Goal: Information Seeking & Learning: Learn about a topic

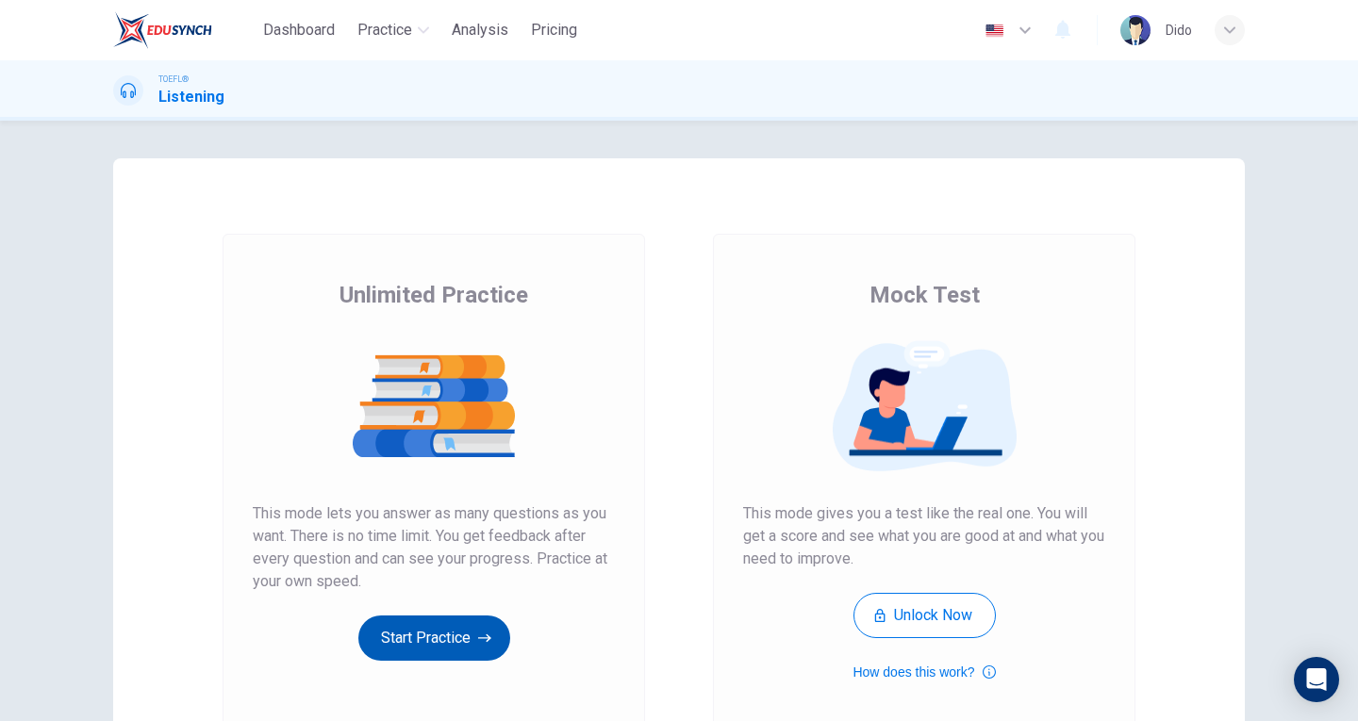
click at [464, 650] on button "Start Practice" at bounding box center [434, 638] width 152 height 45
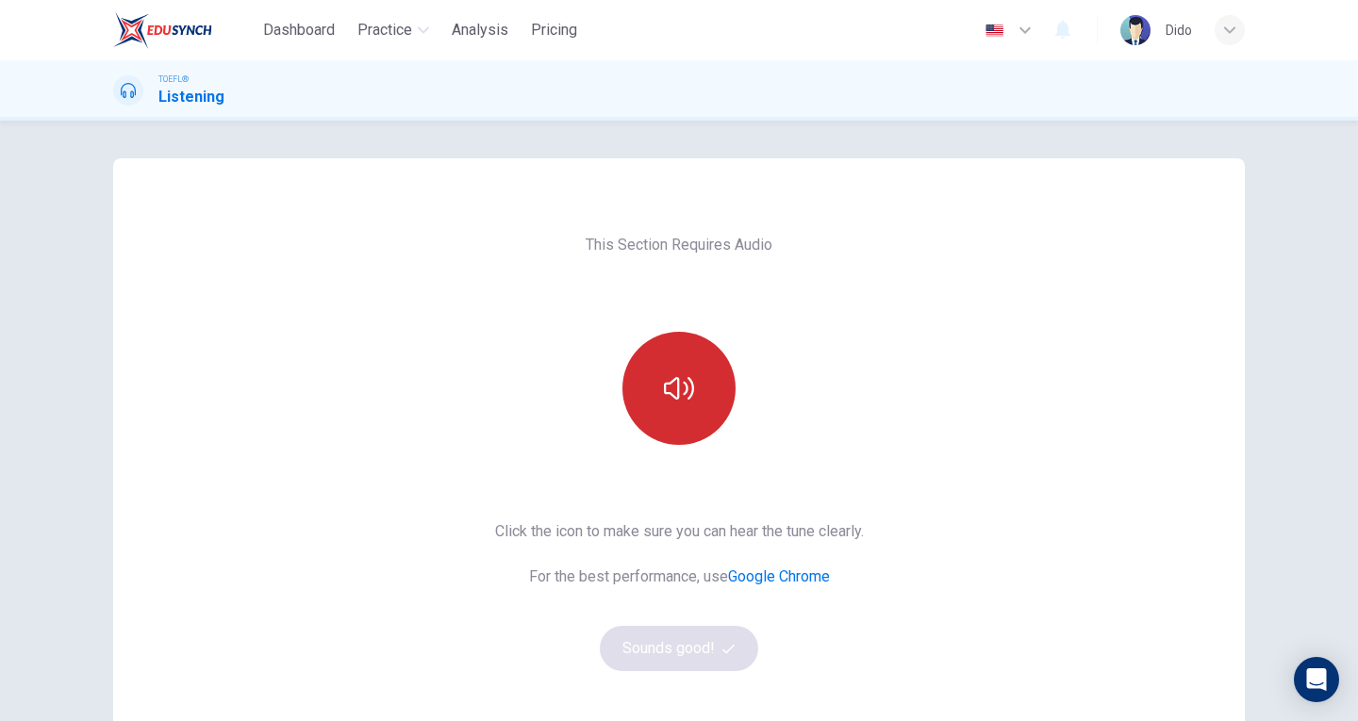
click at [691, 390] on button "button" at bounding box center [678, 388] width 113 height 113
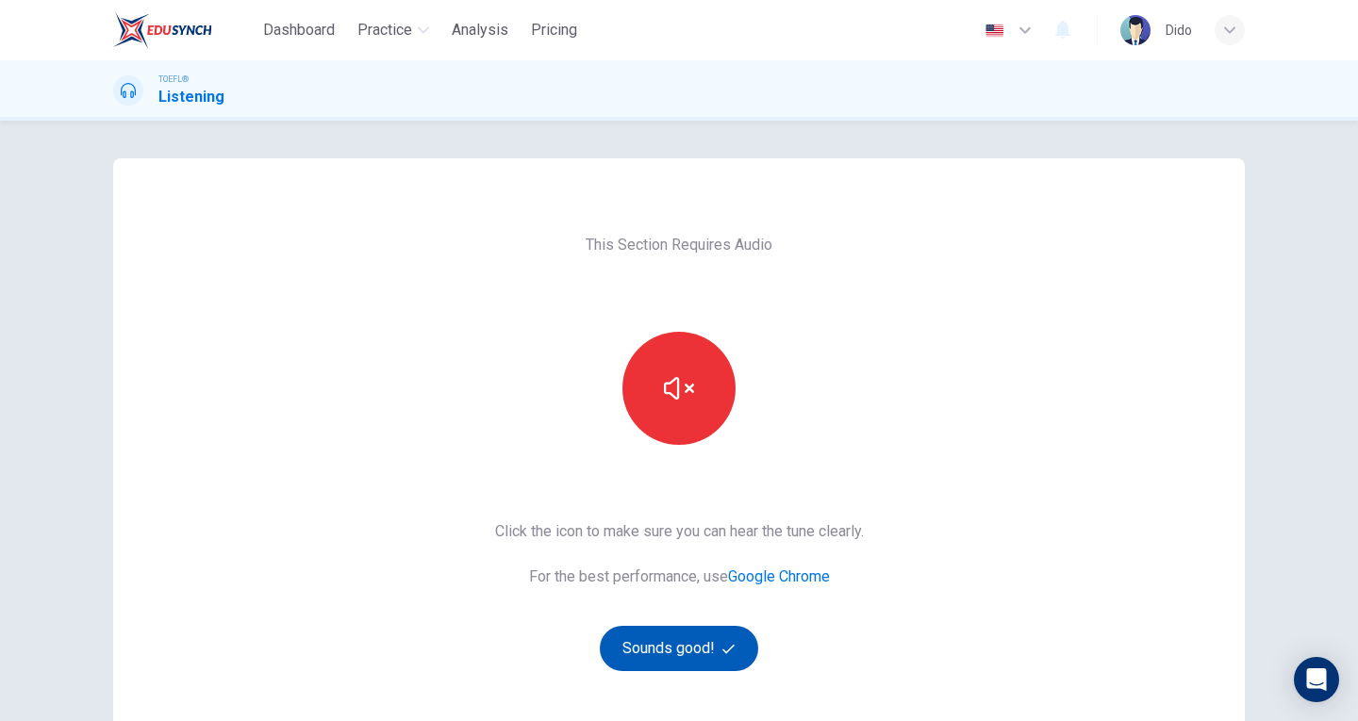
click at [705, 640] on button "Sounds good!" at bounding box center [679, 648] width 158 height 45
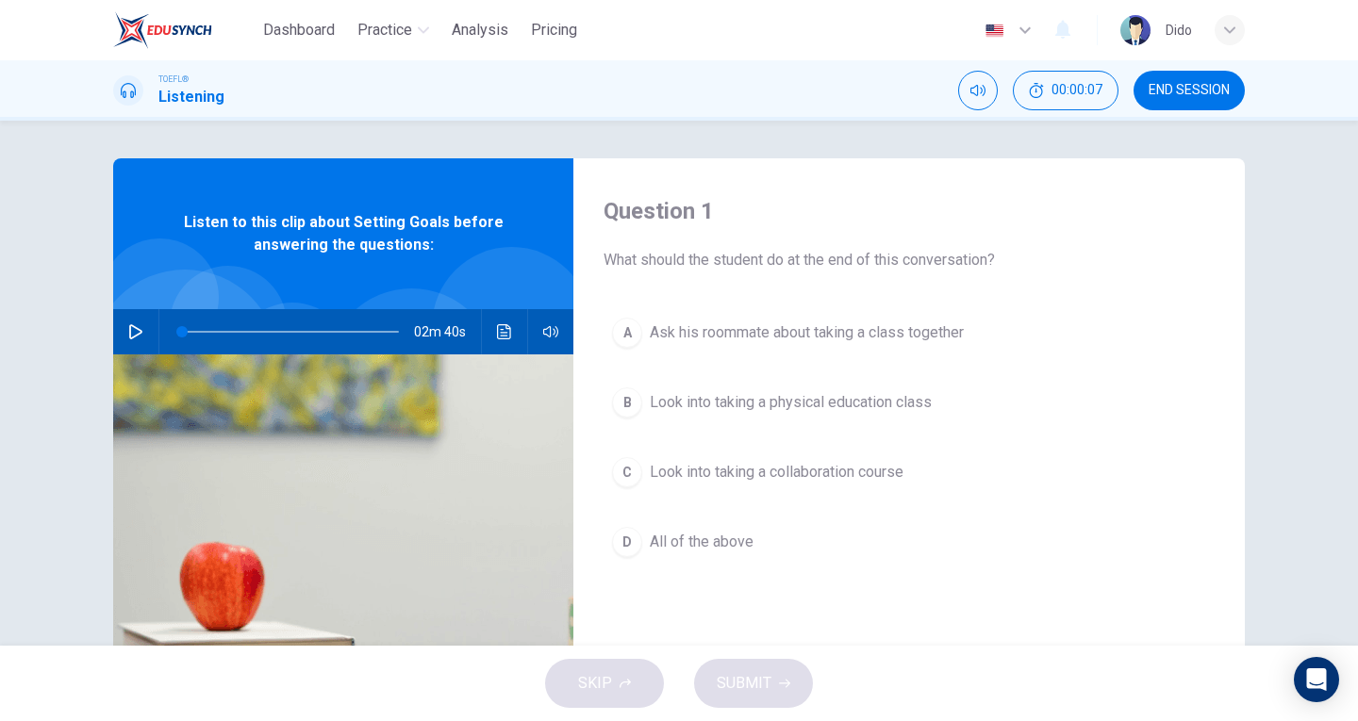
click at [128, 335] on icon "button" at bounding box center [135, 331] width 15 height 15
click at [145, 334] on div "01m 58s" at bounding box center [343, 331] width 460 height 45
click at [139, 332] on button "button" at bounding box center [136, 331] width 30 height 45
click at [490, 327] on button "Click to see the audio transcription" at bounding box center [504, 331] width 30 height 45
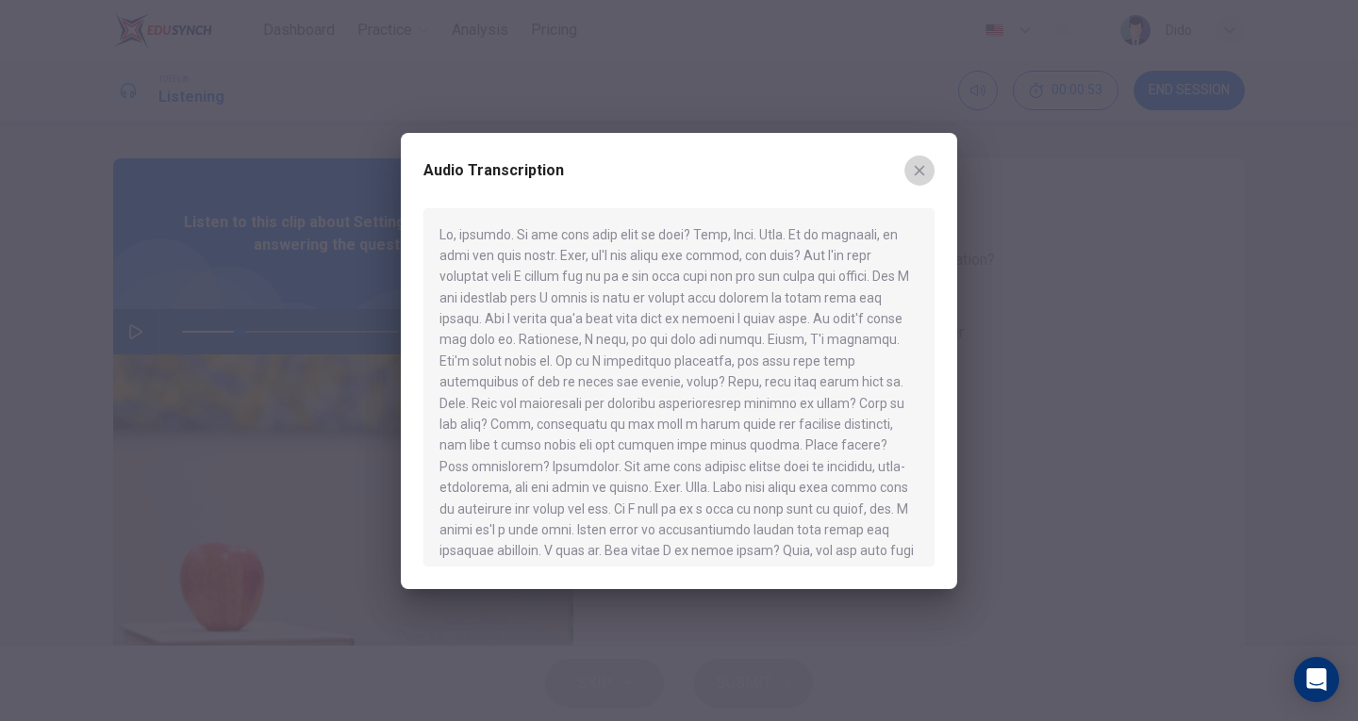
click at [922, 171] on icon "button" at bounding box center [919, 170] width 15 height 15
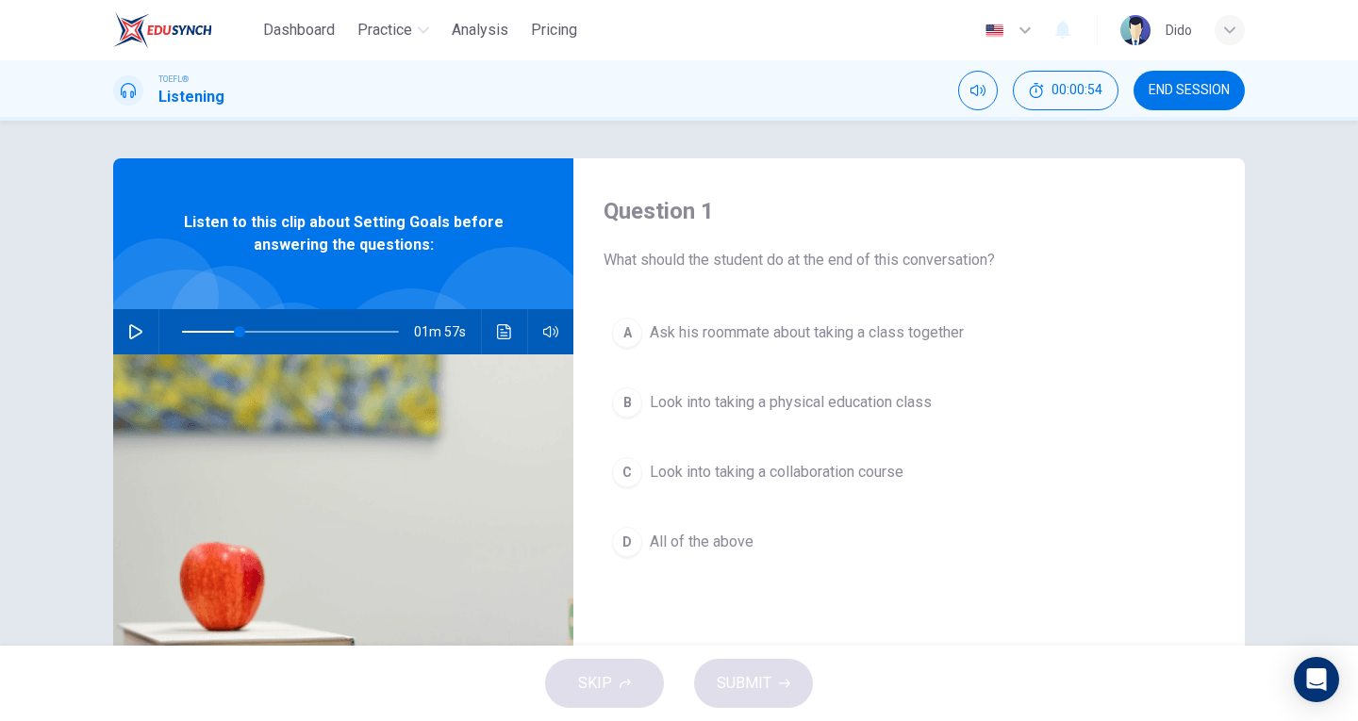
click at [139, 331] on button "button" at bounding box center [136, 331] width 30 height 45
type input "0"
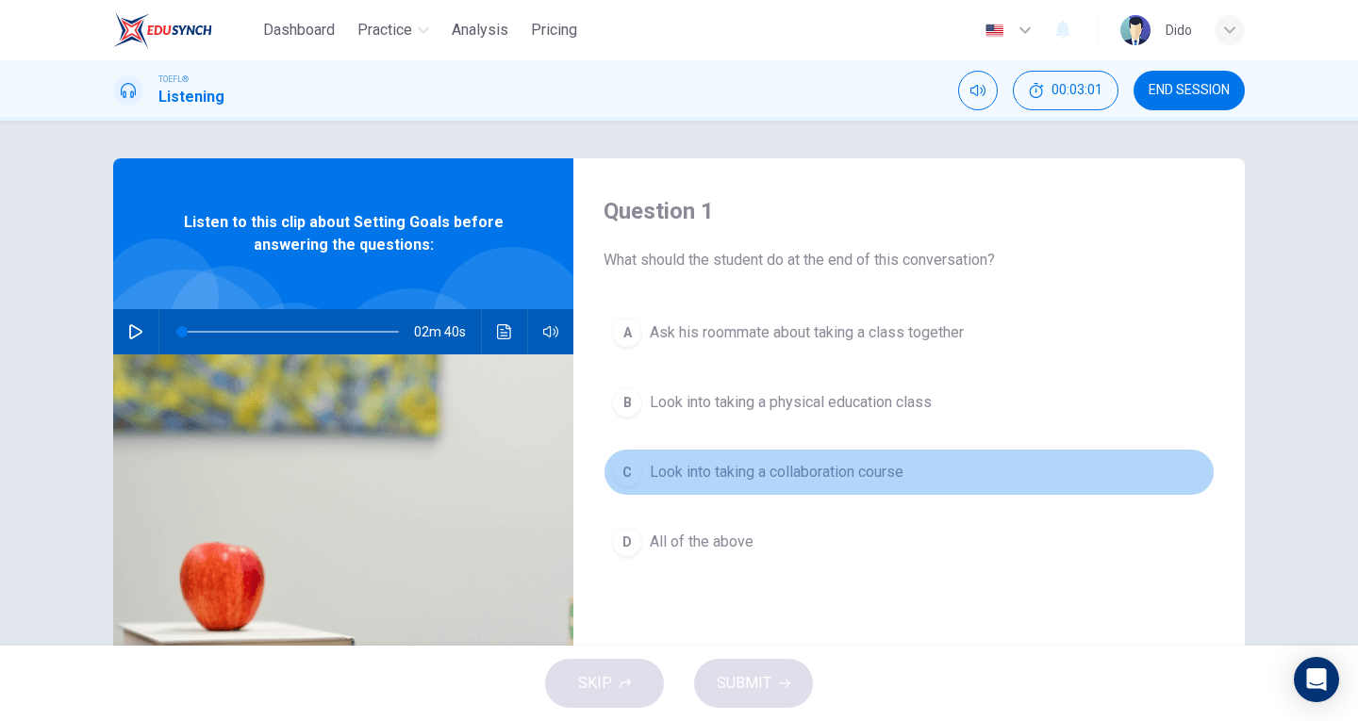
click at [875, 469] on span "Look into taking a collaboration course" at bounding box center [777, 472] width 254 height 23
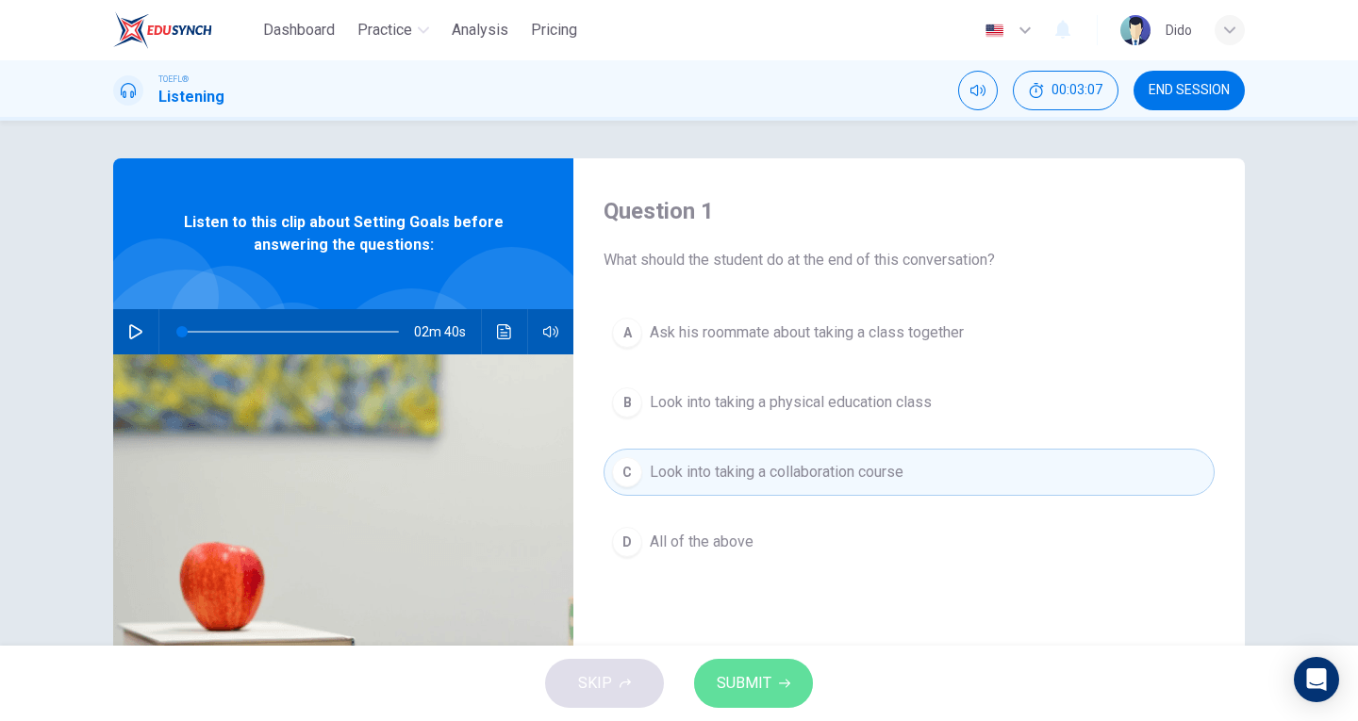
click at [776, 686] on button "SUBMIT" at bounding box center [753, 683] width 119 height 49
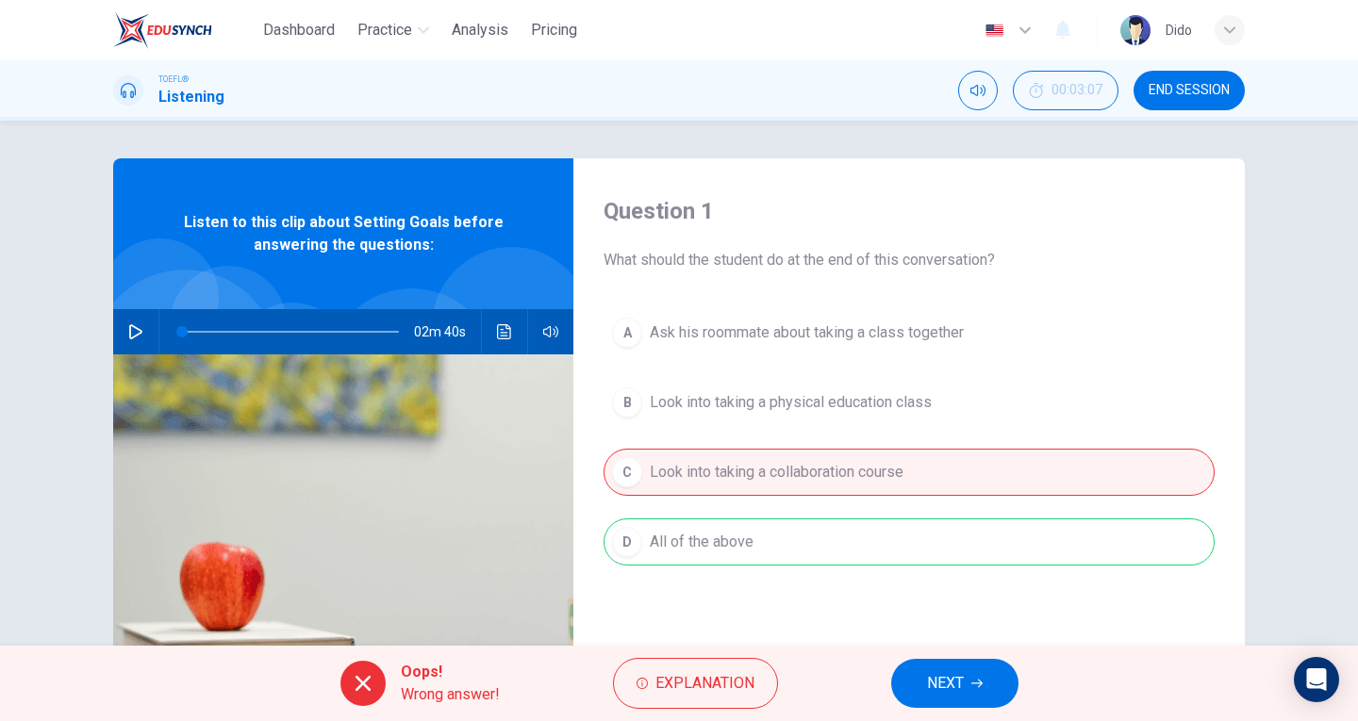
click at [727, 542] on div "A Ask his roommate about taking a class together B Look into taking a physical …" at bounding box center [908, 456] width 611 height 294
click at [669, 663] on button "Explanation" at bounding box center [695, 683] width 165 height 51
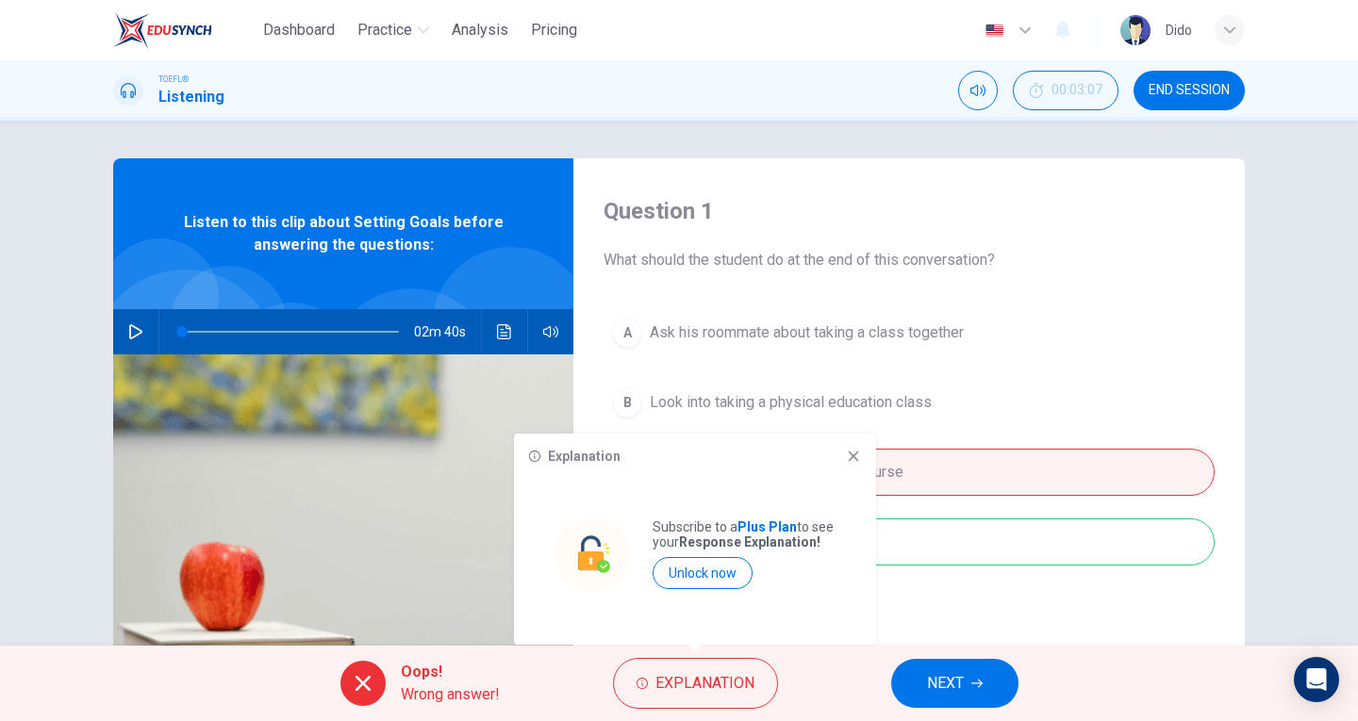
click at [849, 453] on icon at bounding box center [854, 457] width 10 height 10
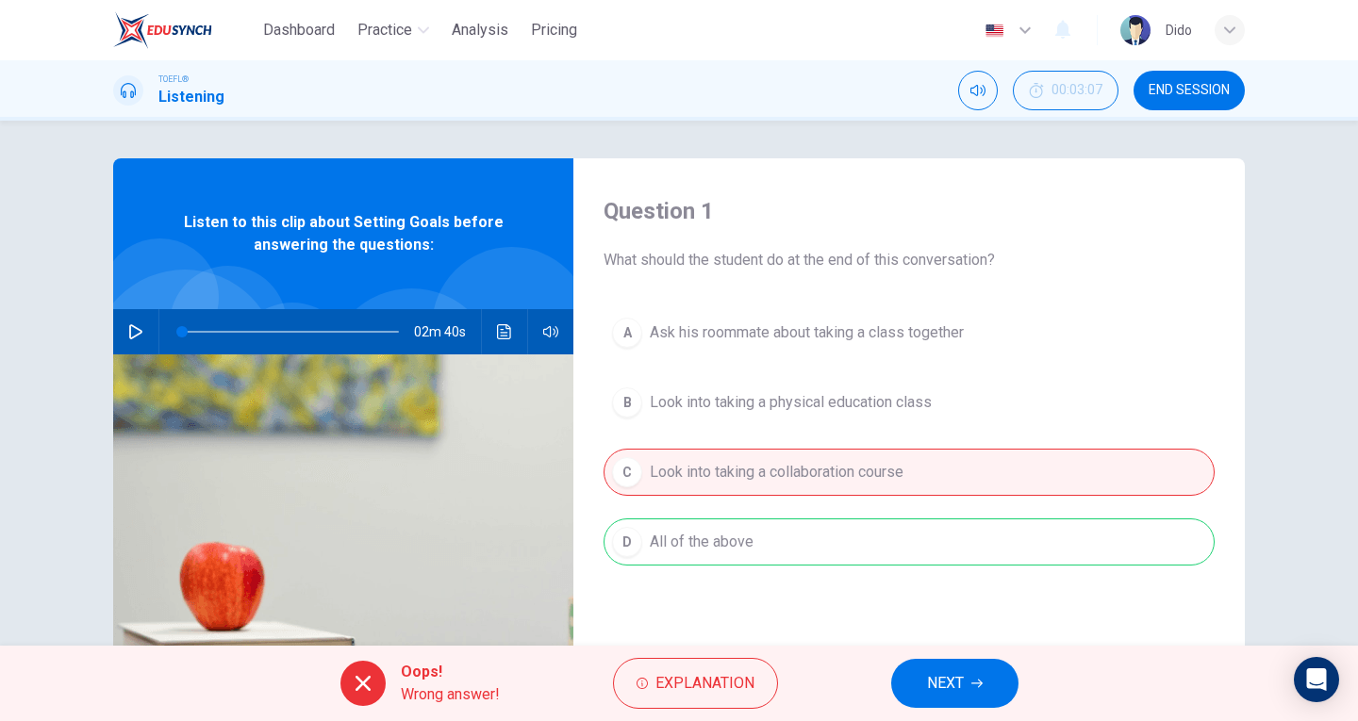
click at [949, 684] on span "NEXT" at bounding box center [945, 683] width 37 height 26
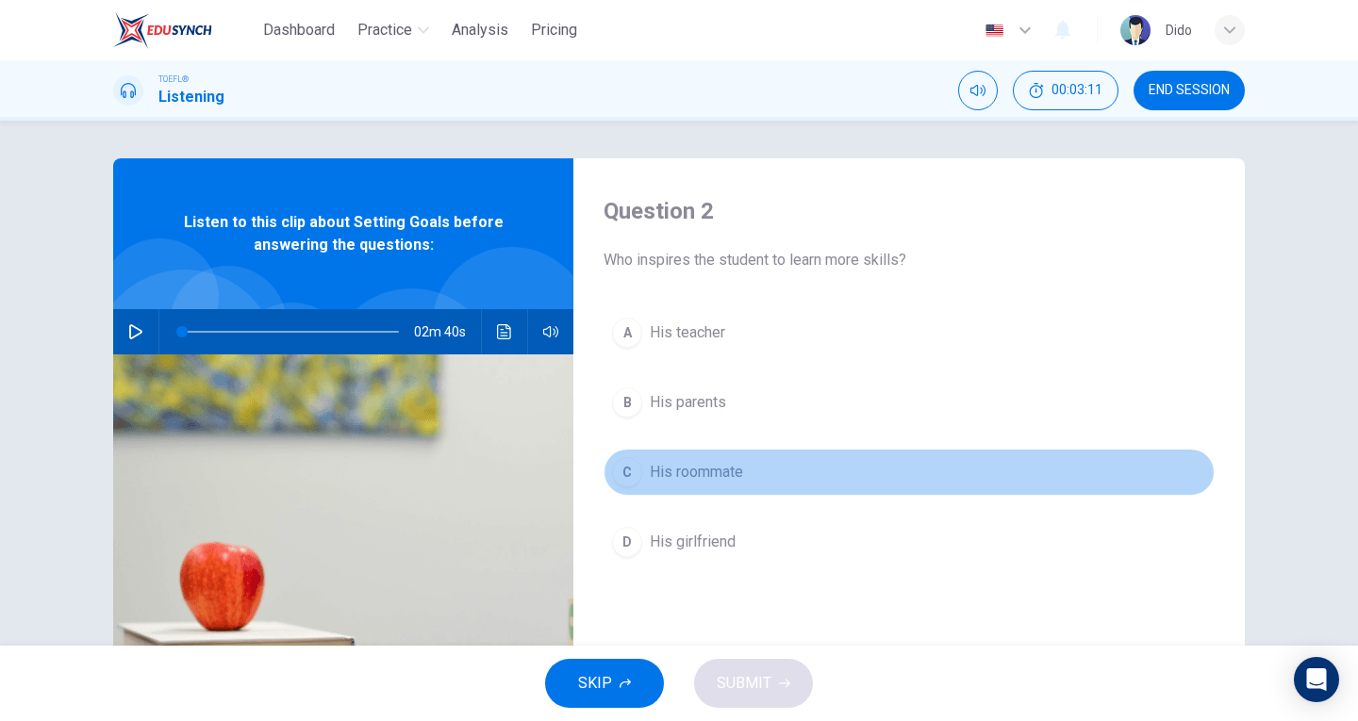
click at [708, 468] on span "His roommate" at bounding box center [696, 472] width 93 height 23
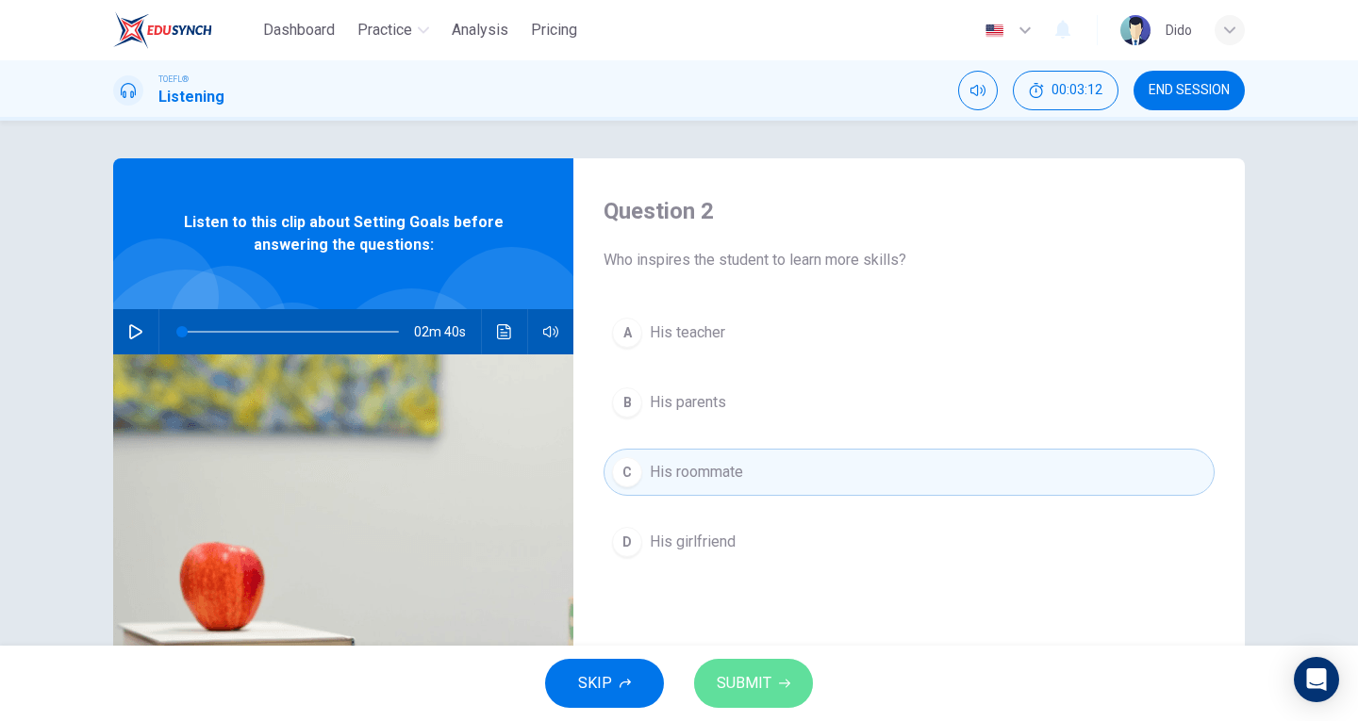
click at [761, 679] on span "SUBMIT" at bounding box center [744, 683] width 55 height 26
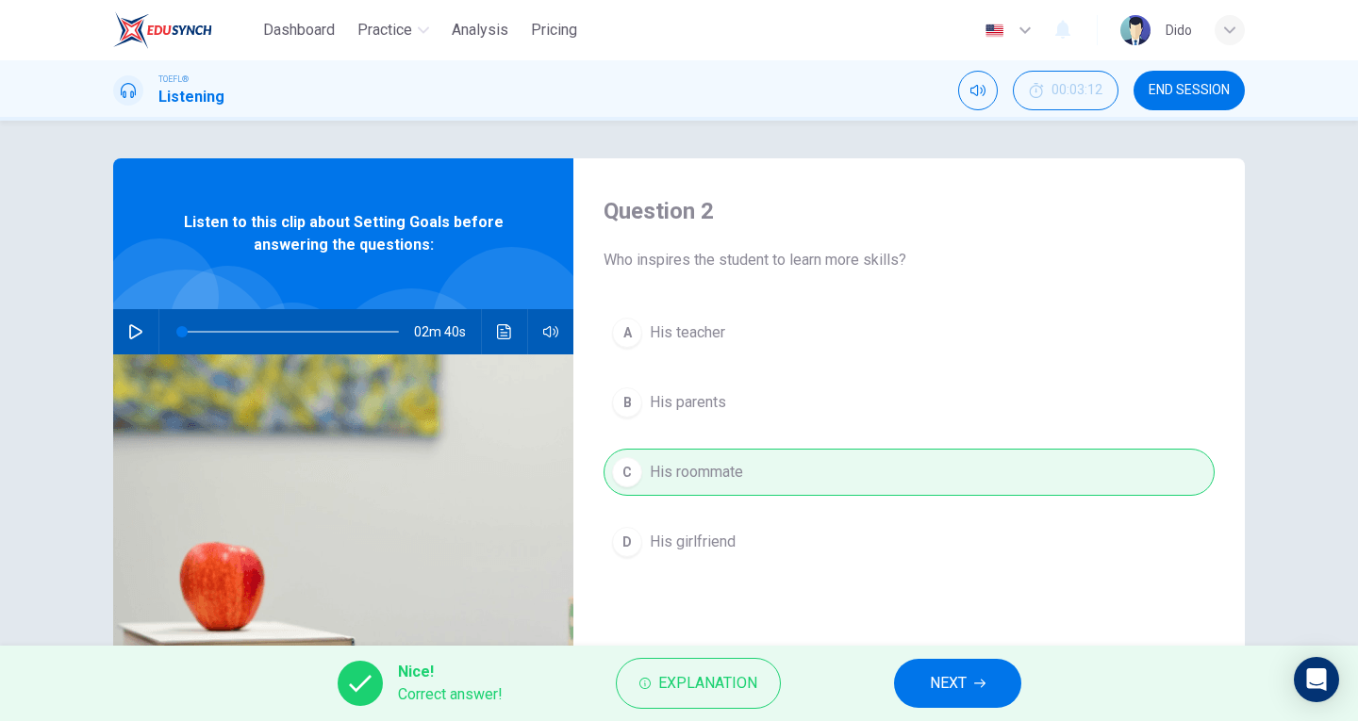
click at [970, 677] on button "NEXT" at bounding box center [957, 683] width 127 height 49
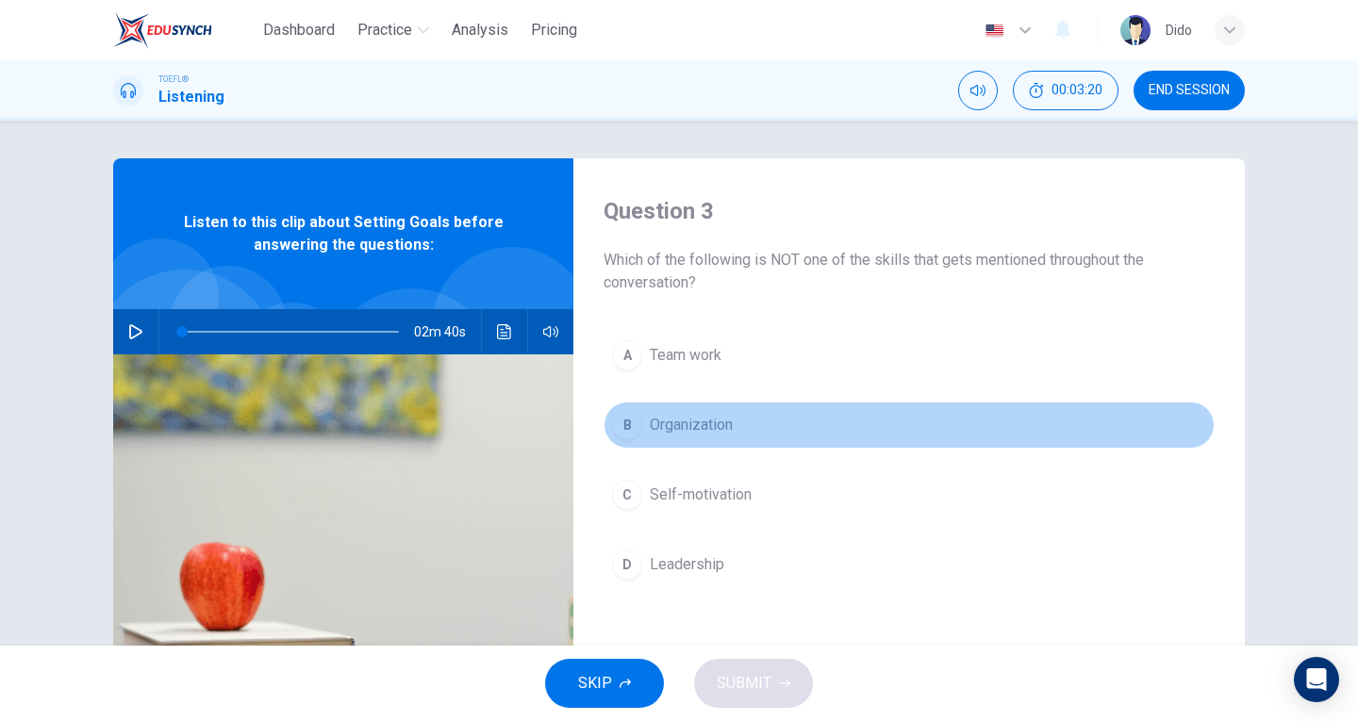
click at [706, 427] on span "Organization" at bounding box center [691, 425] width 83 height 23
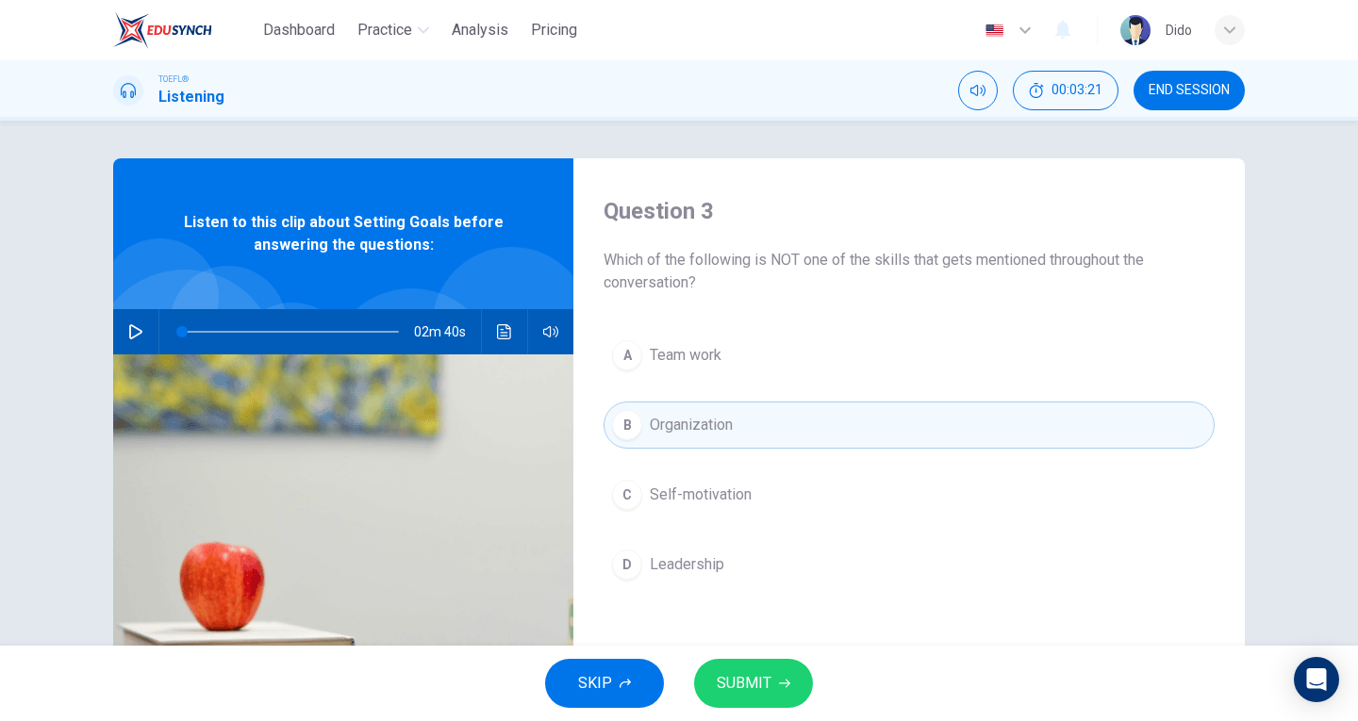
click at [758, 670] on span "SUBMIT" at bounding box center [744, 683] width 55 height 26
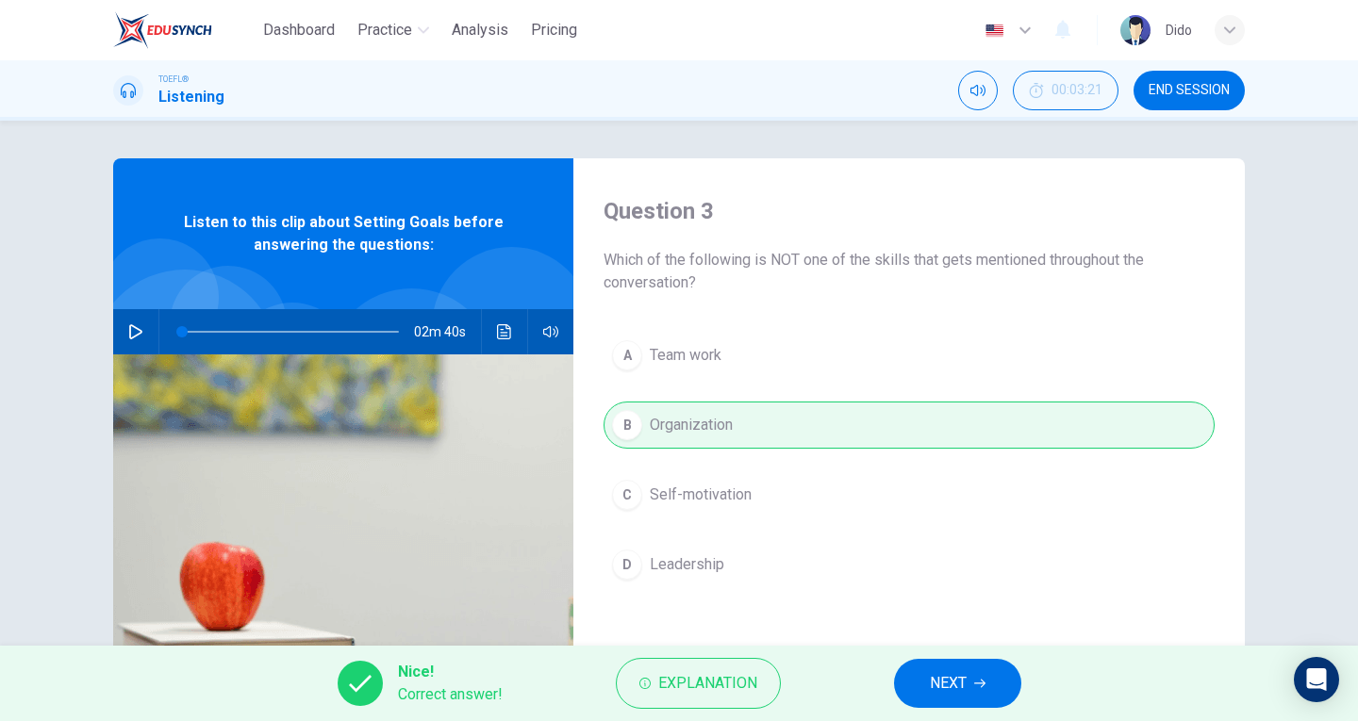
click at [942, 684] on span "NEXT" at bounding box center [948, 683] width 37 height 26
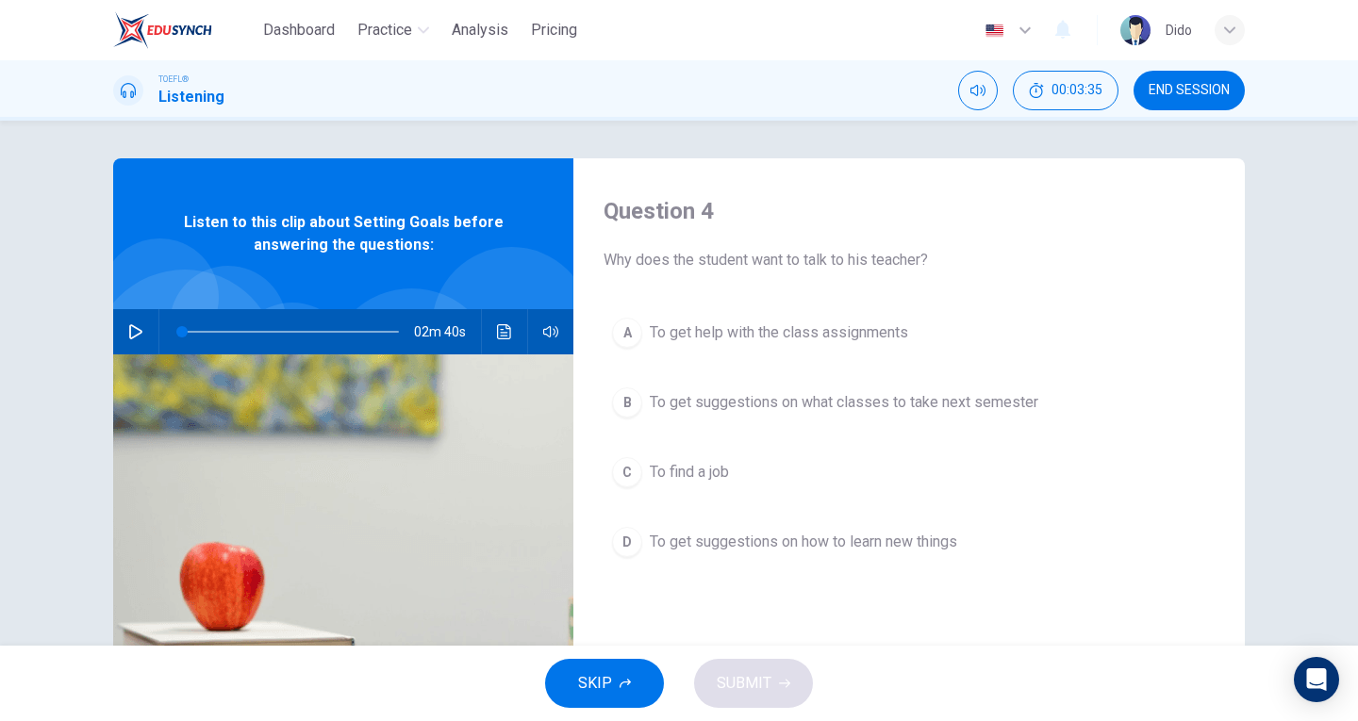
click at [695, 543] on span "To get suggestions on how to learn new things" at bounding box center [803, 542] width 307 height 23
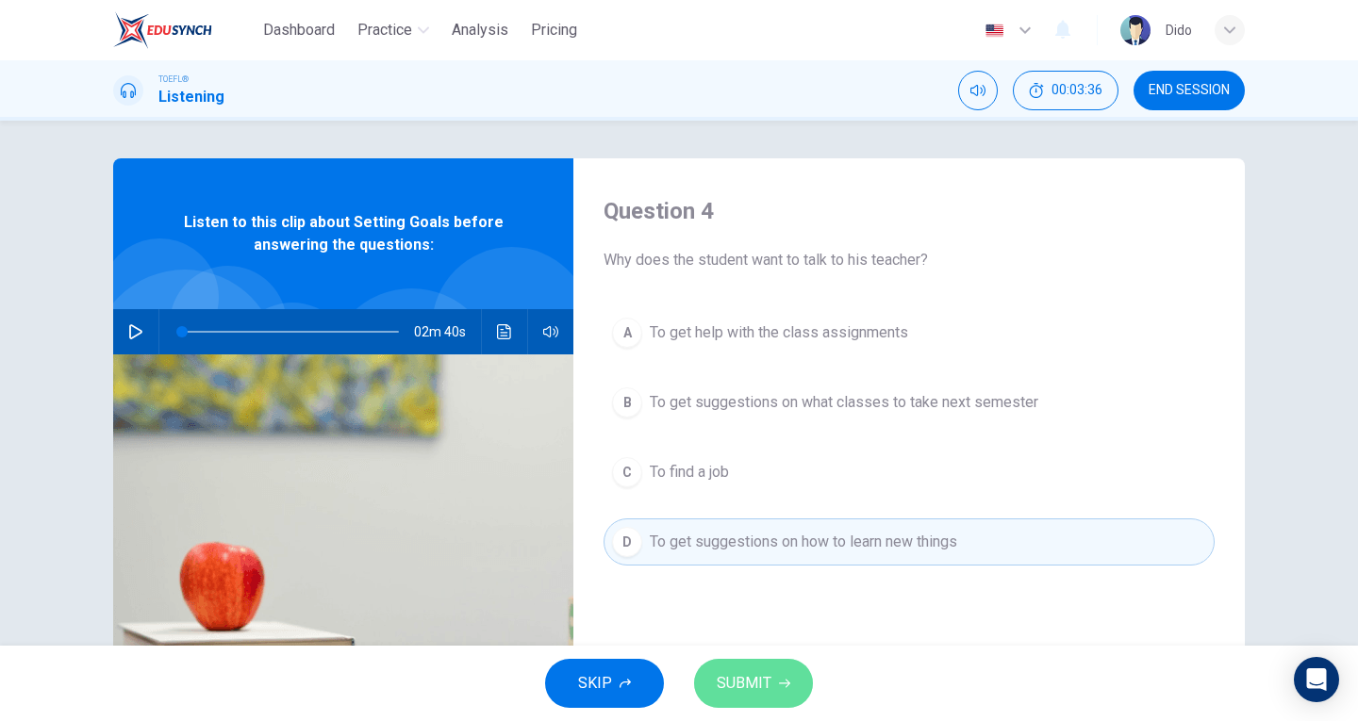
click at [749, 677] on span "SUBMIT" at bounding box center [744, 683] width 55 height 26
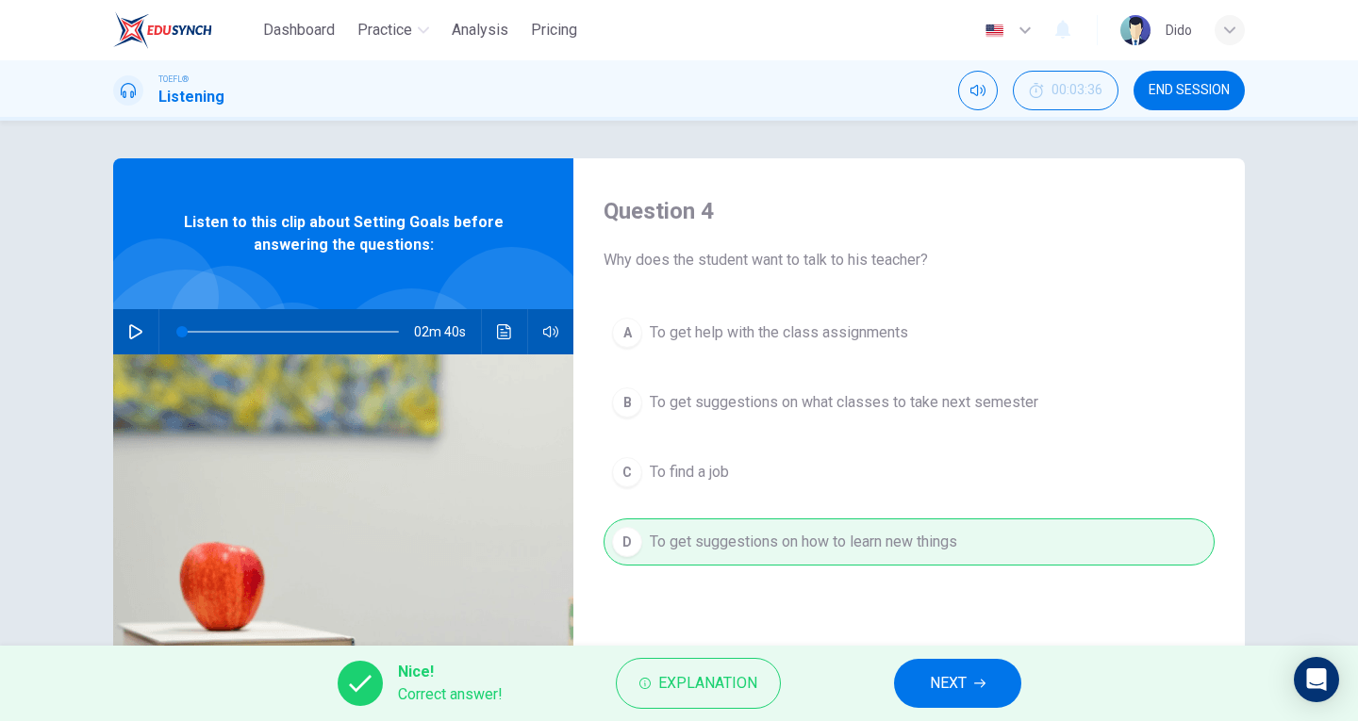
click at [981, 697] on button "NEXT" at bounding box center [957, 683] width 127 height 49
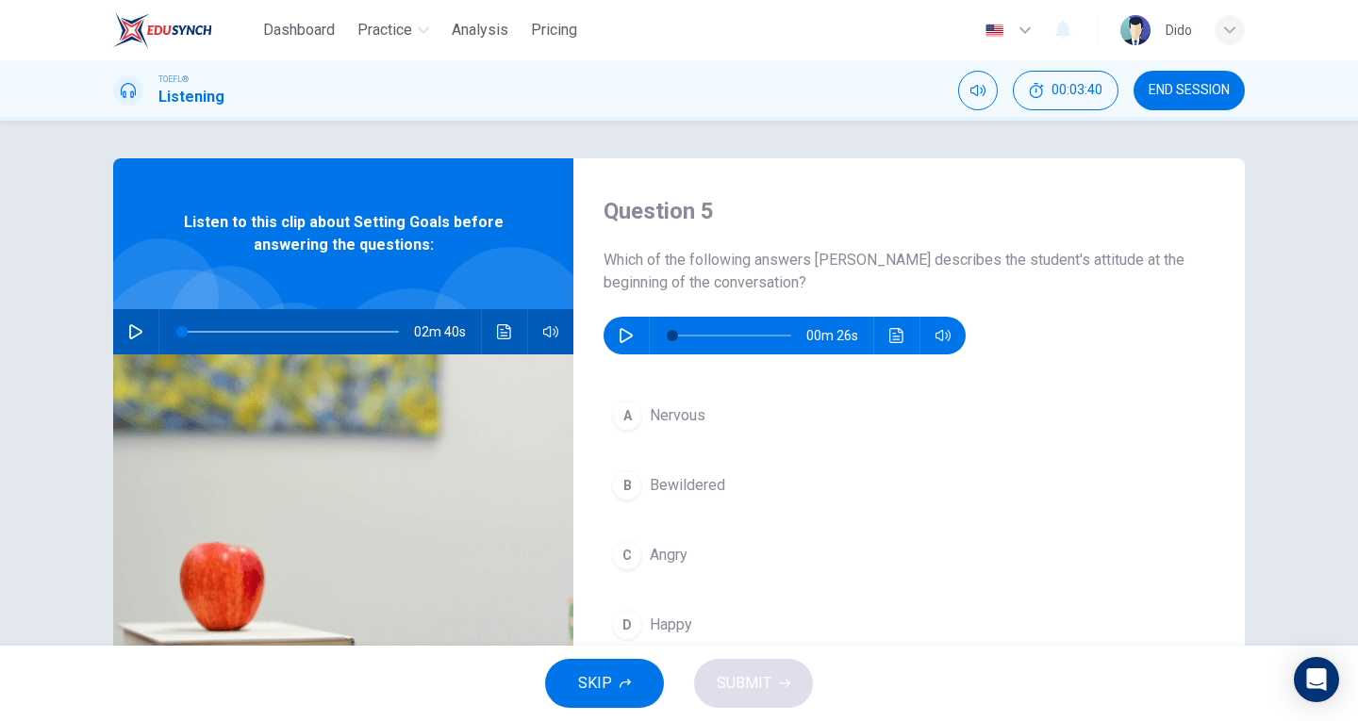
click at [612, 339] on button "button" at bounding box center [626, 336] width 30 height 38
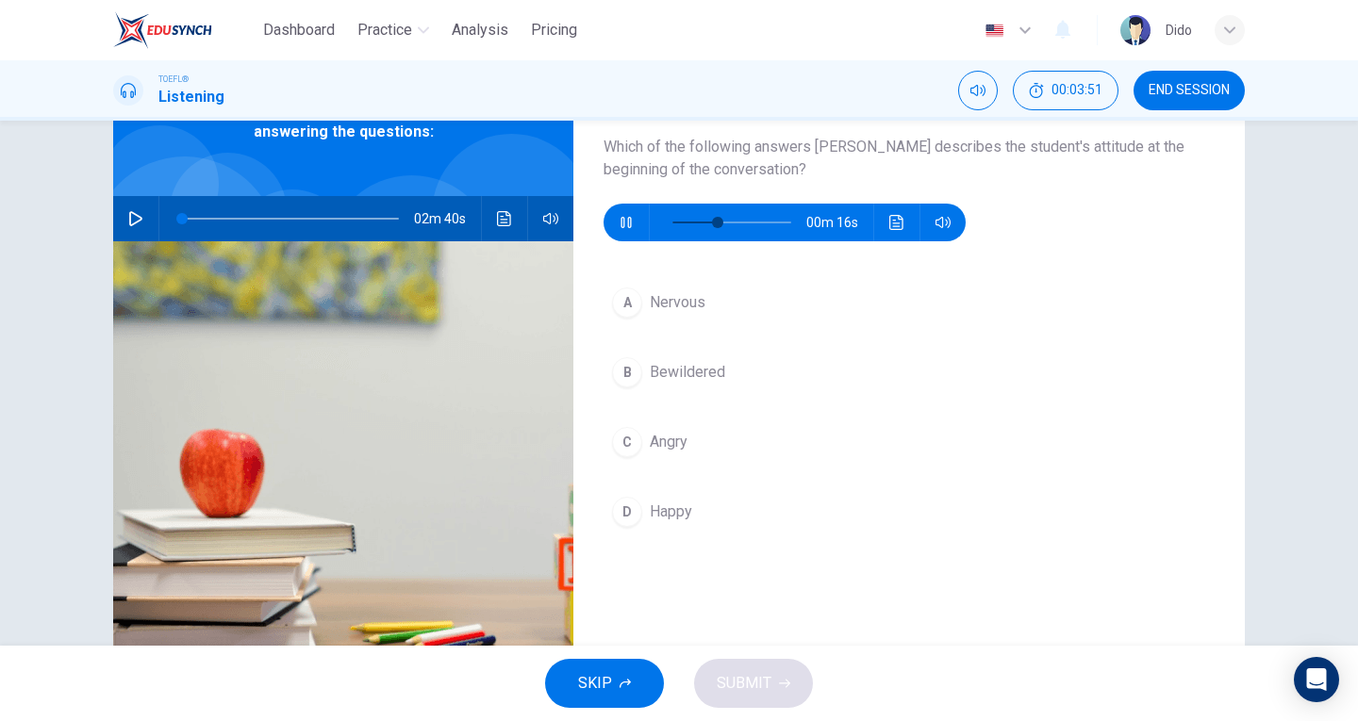
scroll to position [111, 0]
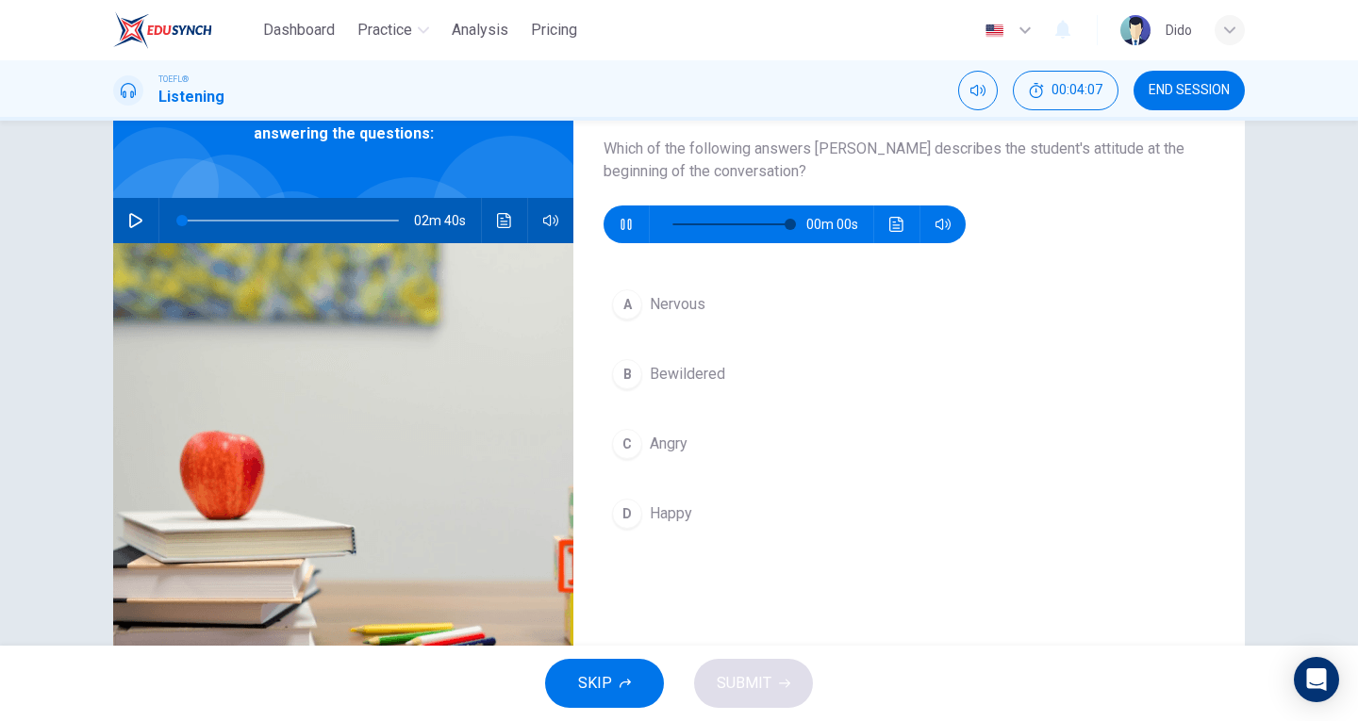
type input "0"
click at [681, 367] on span "Bewildered" at bounding box center [687, 374] width 75 height 23
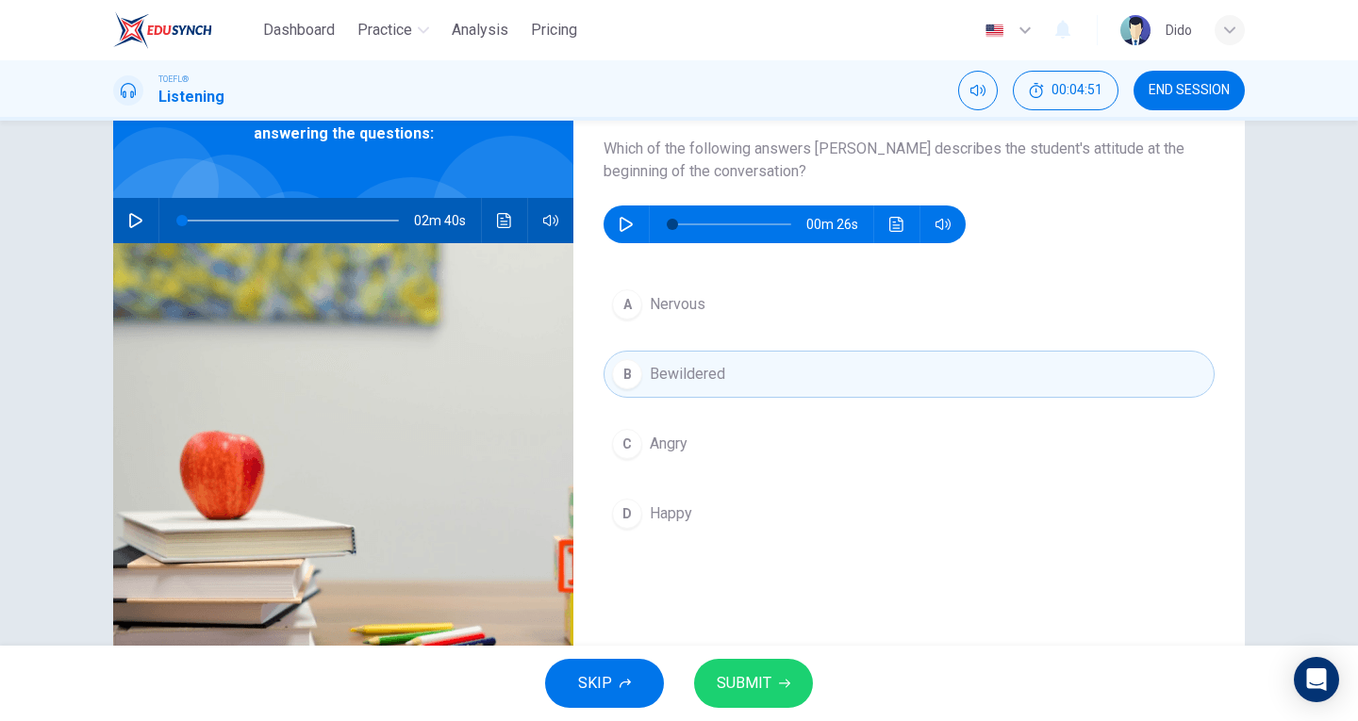
click at [743, 673] on span "SUBMIT" at bounding box center [744, 683] width 55 height 26
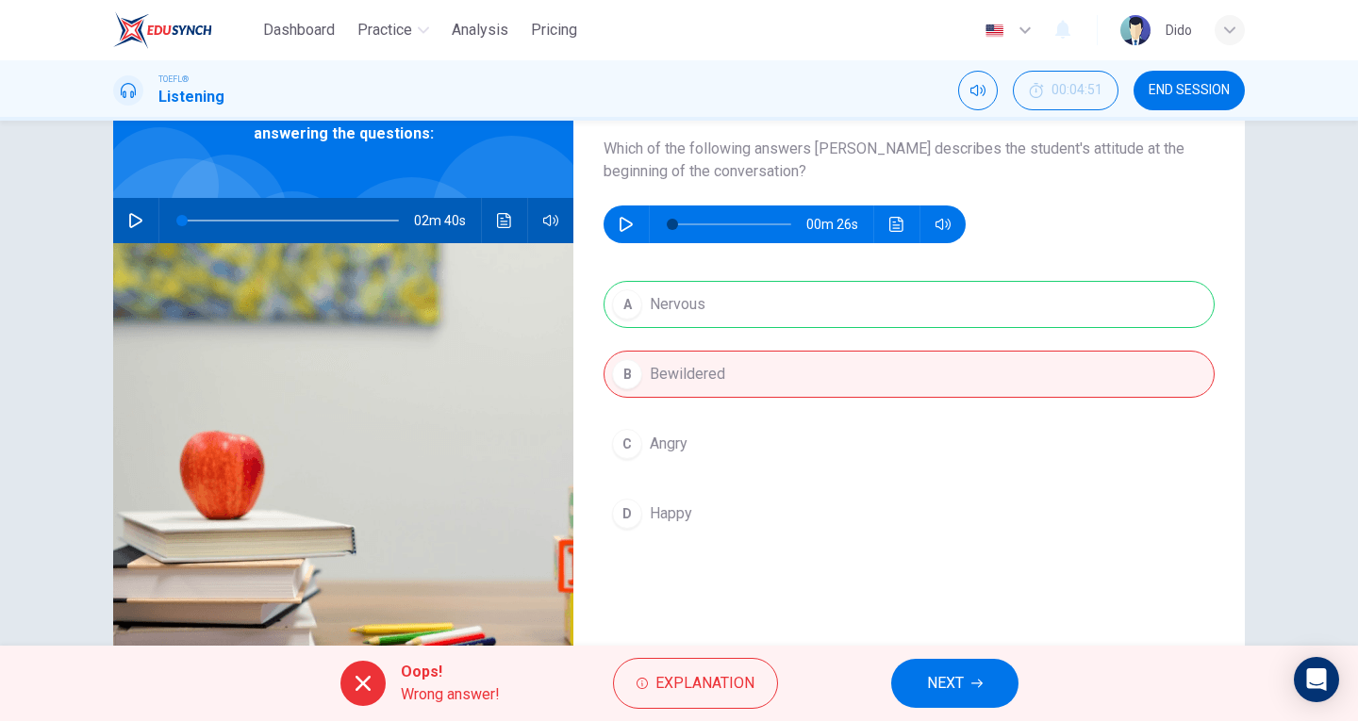
drag, startPoint x: 749, startPoint y: 307, endPoint x: 765, endPoint y: 307, distance: 16.0
click at [765, 307] on div "A Nervous B Bewildered C Angry D Happy" at bounding box center [908, 428] width 611 height 294
click at [973, 696] on button "NEXT" at bounding box center [954, 683] width 127 height 49
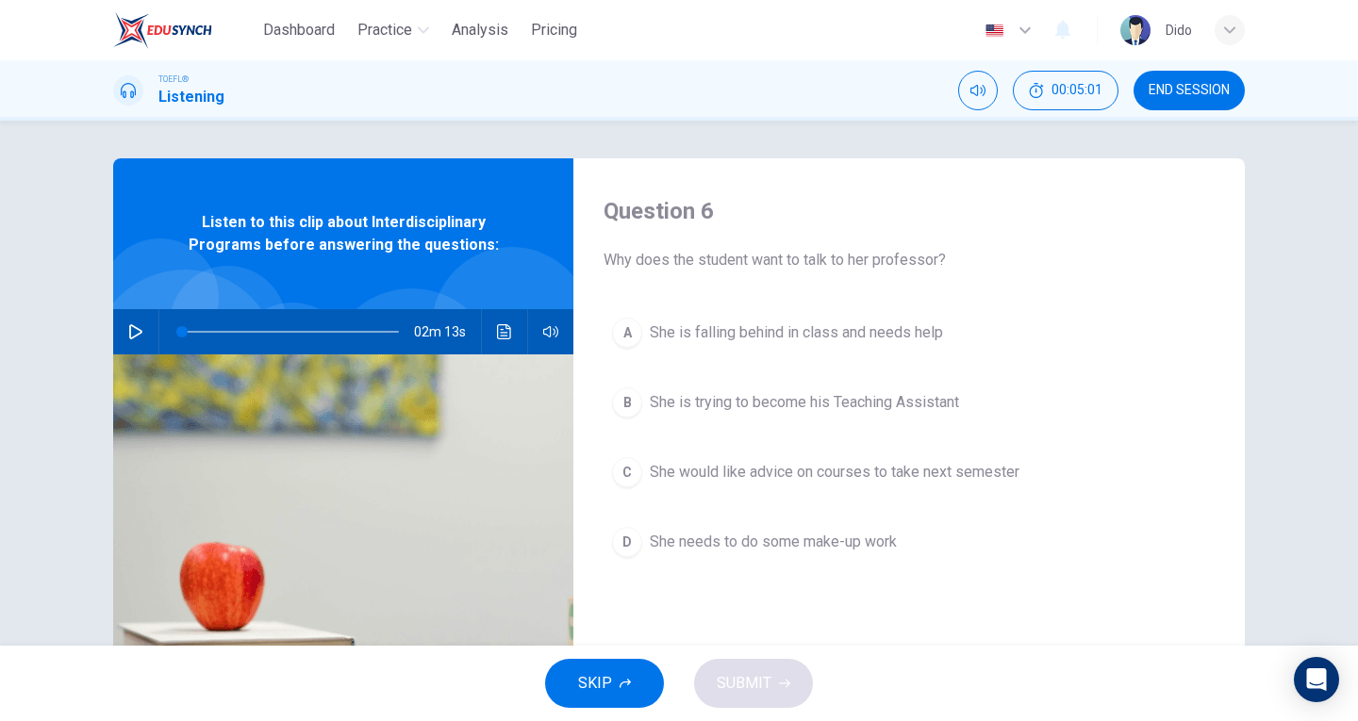
click at [134, 334] on icon "button" at bounding box center [135, 331] width 13 height 15
click at [128, 339] on button "button" at bounding box center [136, 331] width 30 height 45
type input "4"
click at [1322, 682] on icon "Open Intercom Messenger" at bounding box center [1316, 679] width 22 height 25
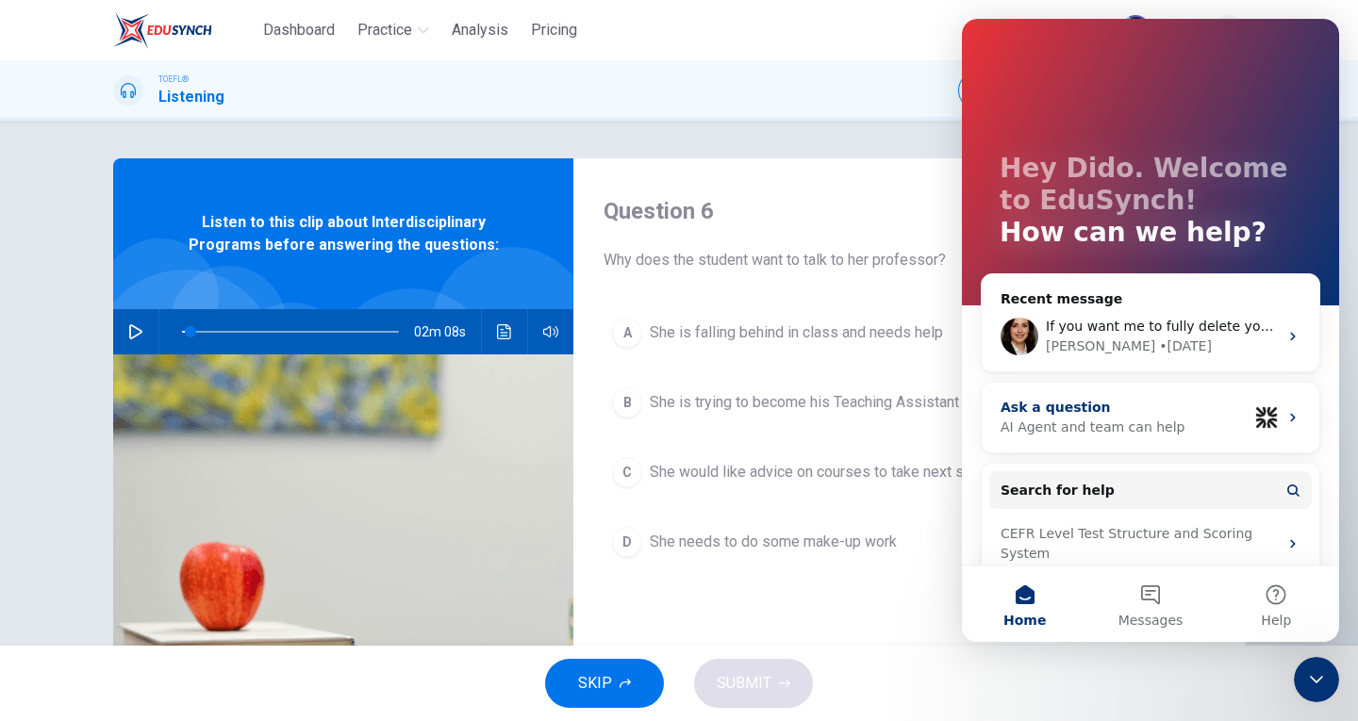
click at [1285, 414] on icon "Intercom messenger" at bounding box center [1292, 417] width 15 height 15
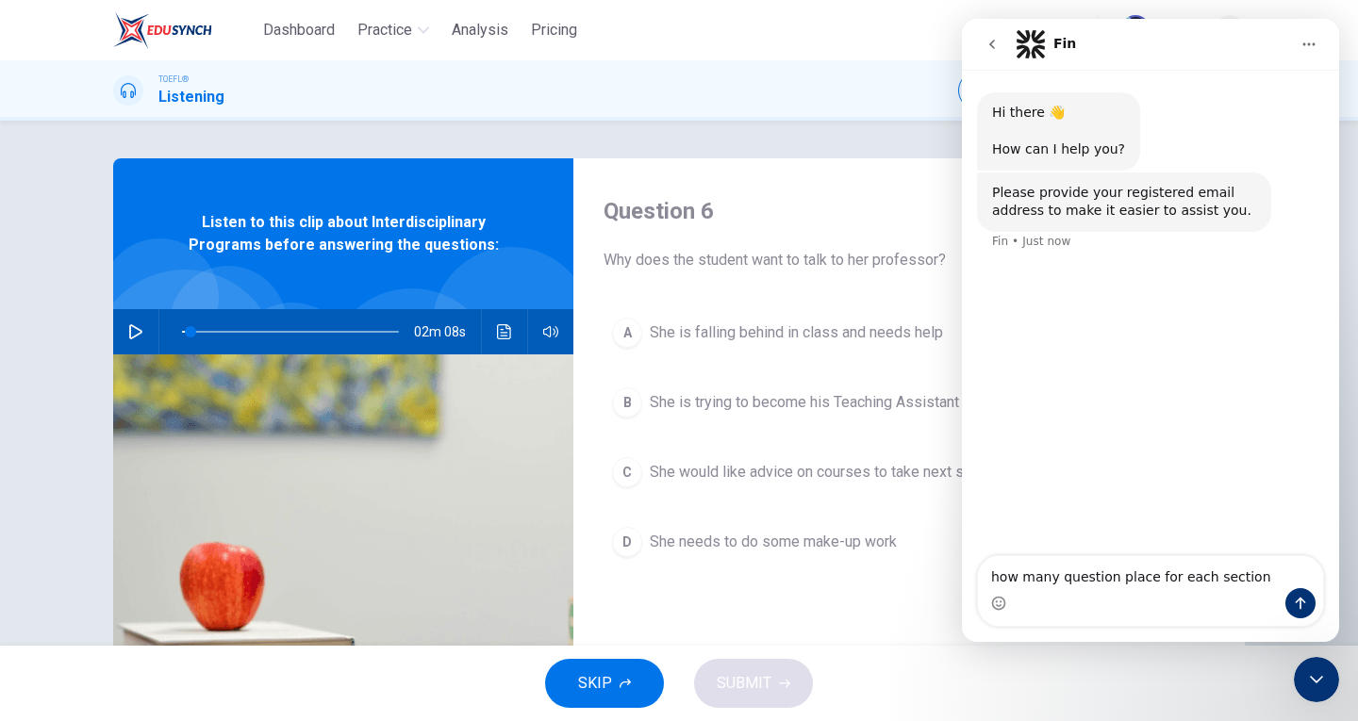
click at [1111, 576] on textarea "how many question place for each section" at bounding box center [1150, 572] width 345 height 32
click at [1150, 580] on textarea "how many question is place for each section" at bounding box center [1150, 572] width 345 height 32
type textarea "how many question is placed for each section"
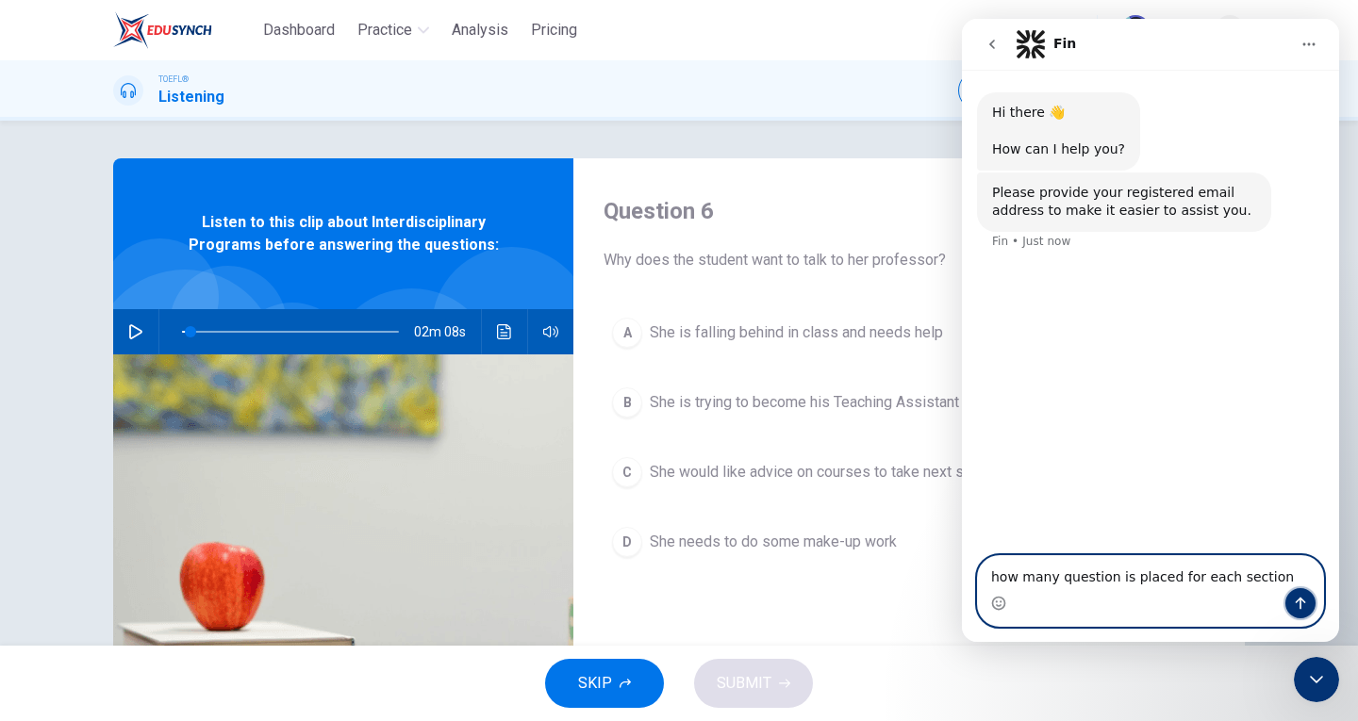
click at [1303, 605] on icon "Send a message…" at bounding box center [1300, 603] width 15 height 15
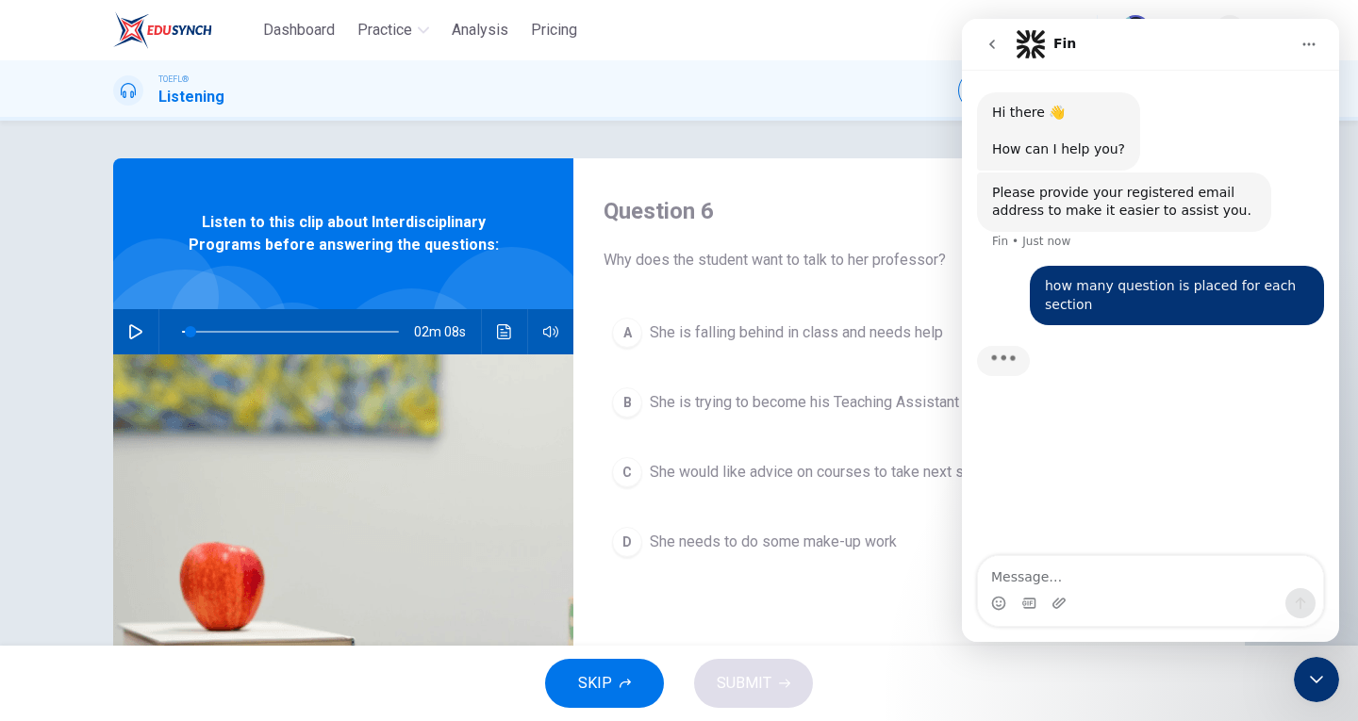
click at [1192, 585] on textarea "Message…" at bounding box center [1150, 572] width 345 height 32
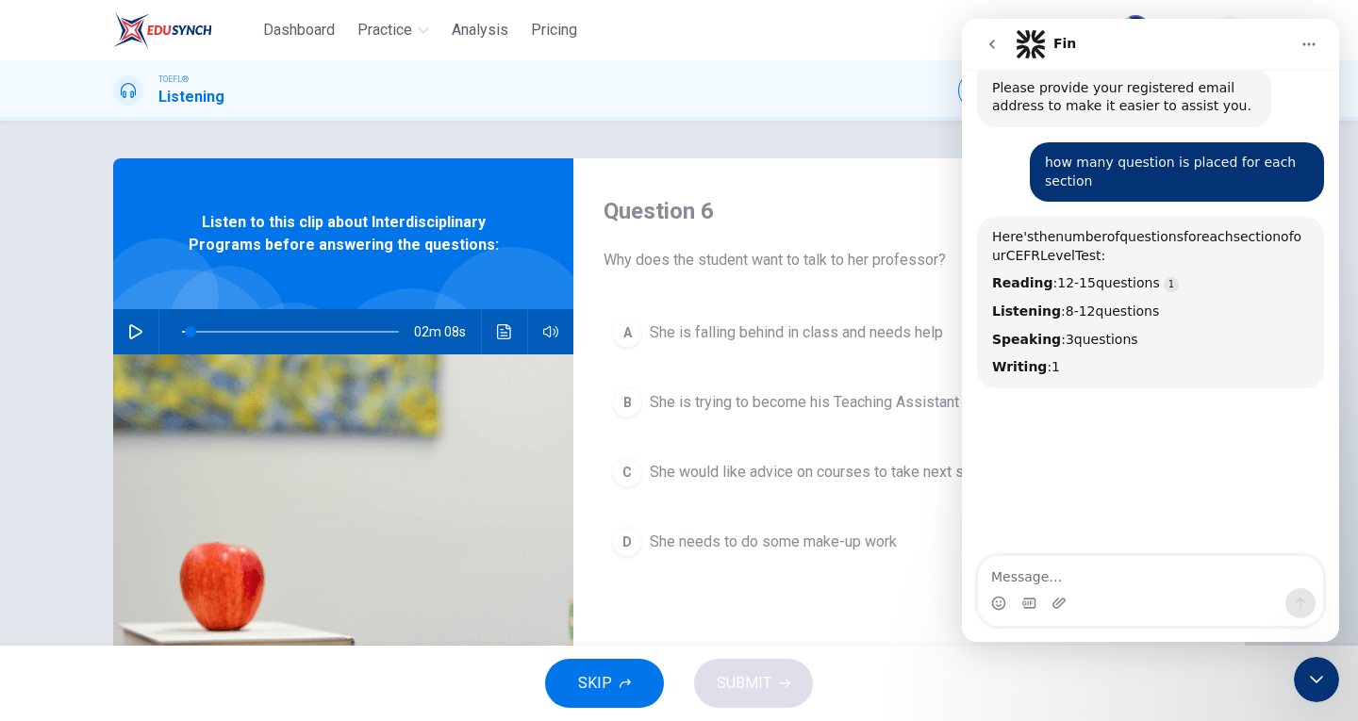
scroll to position [182, 0]
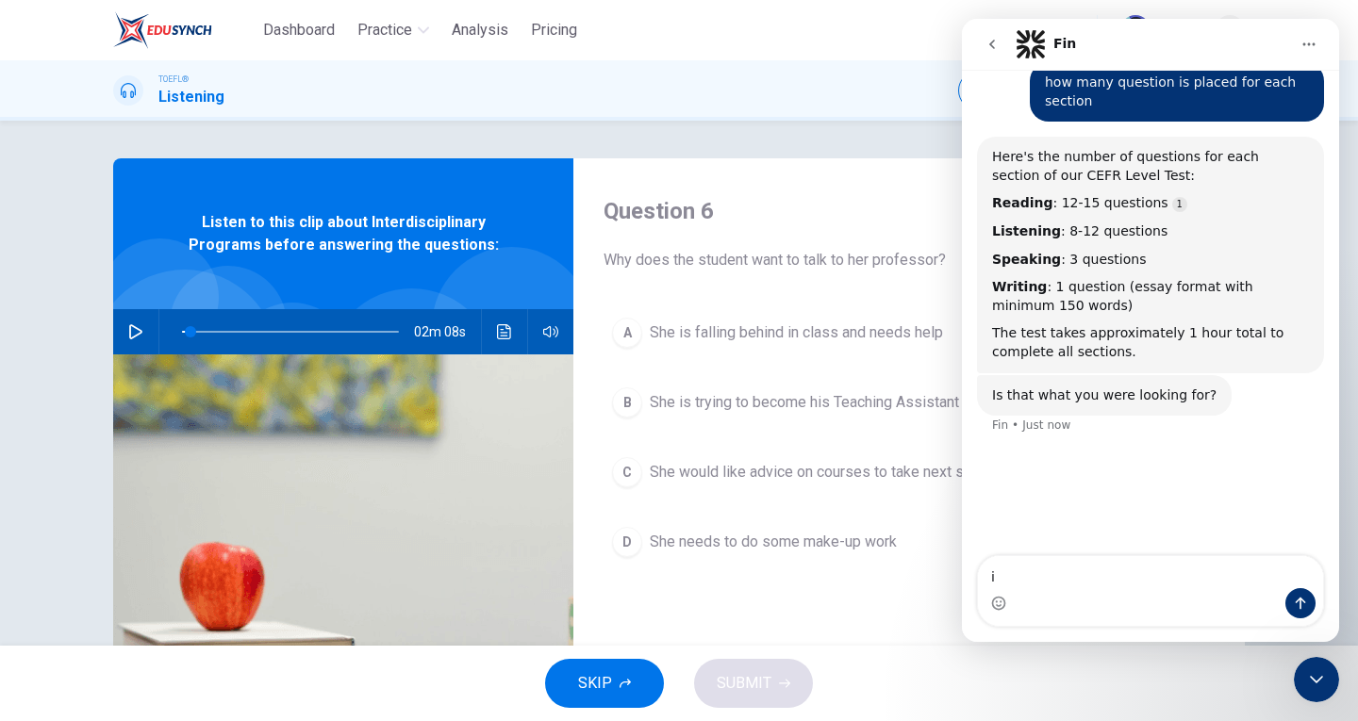
type textarea "i"
type textarea "I am asking for toefl"
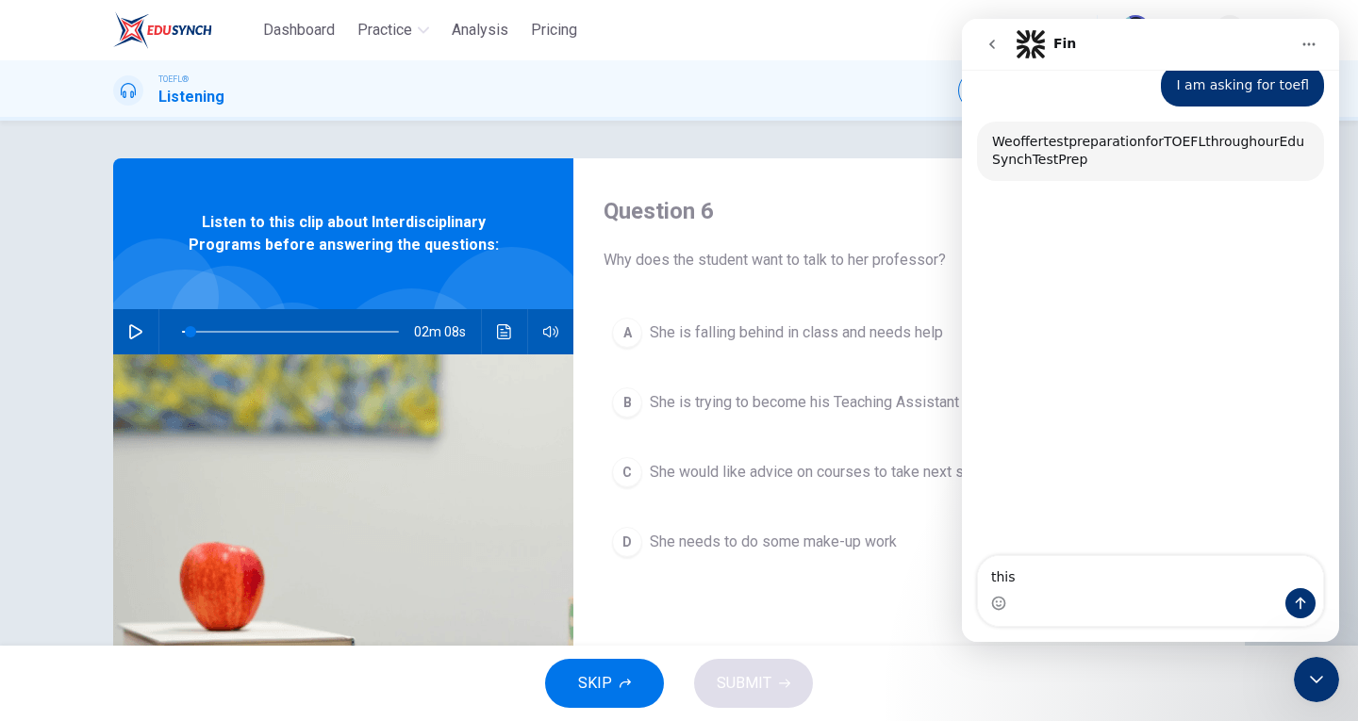
scroll to position [551, 0]
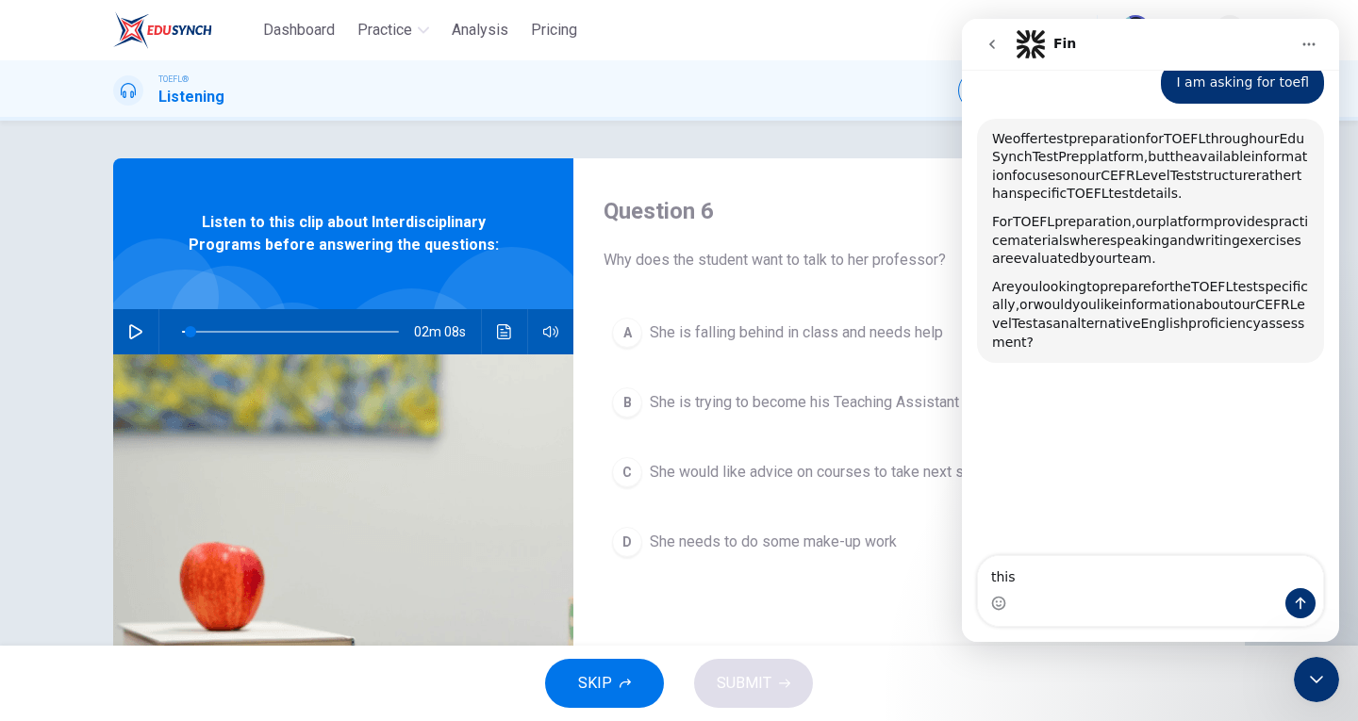
click at [1164, 585] on textarea "this" at bounding box center [1150, 572] width 345 height 32
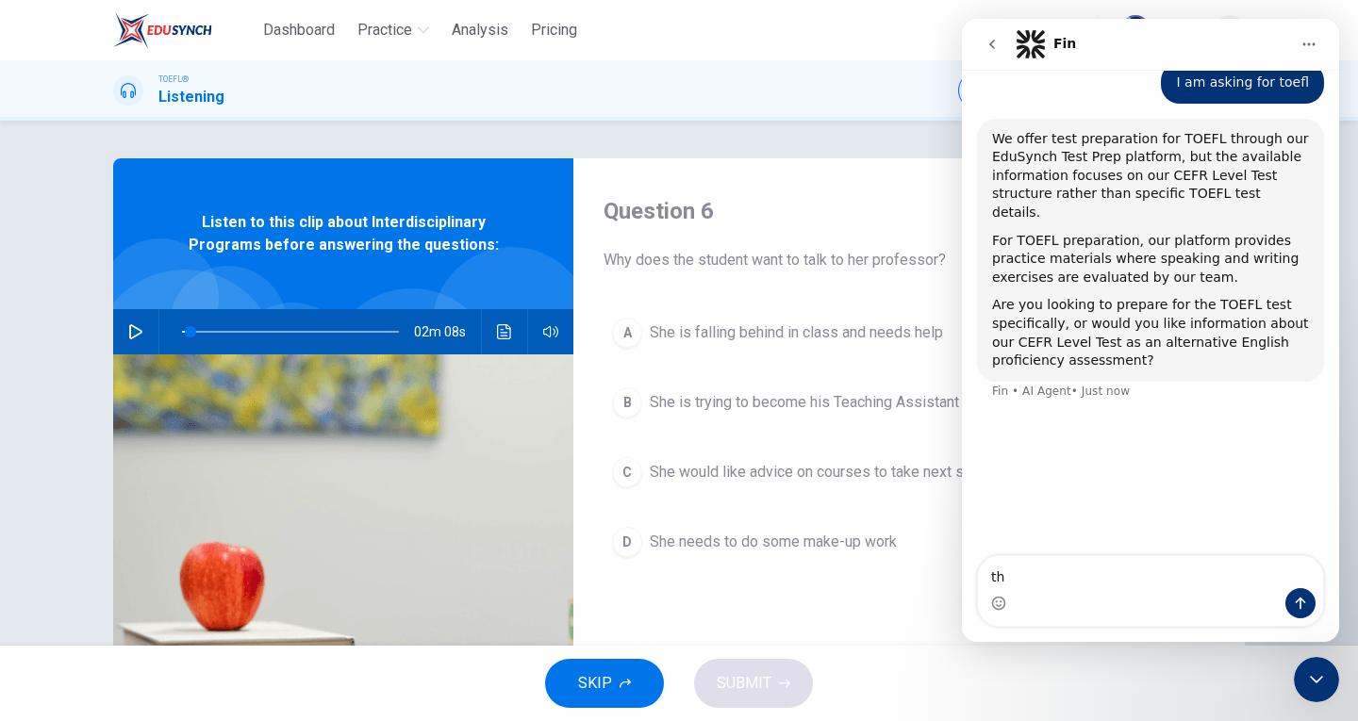
type textarea "t"
type textarea "how many question is placed on your website for toefl"
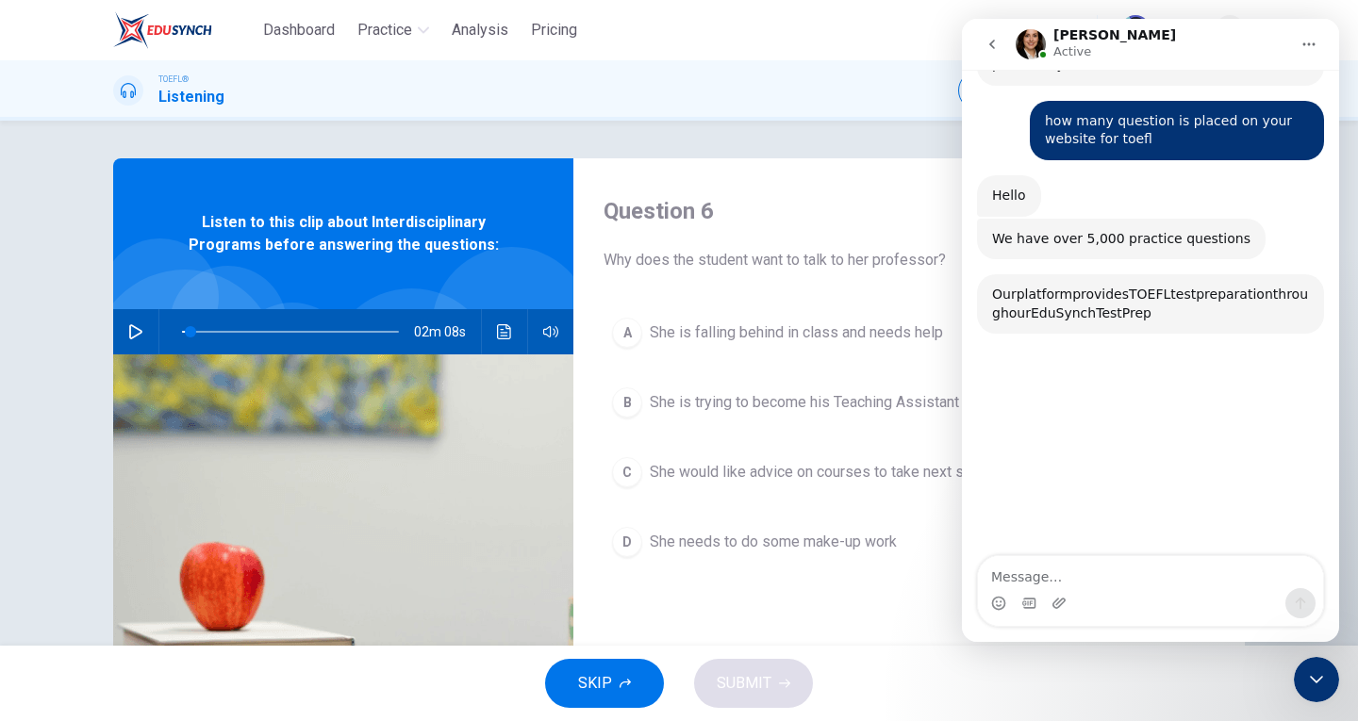
scroll to position [848, 0]
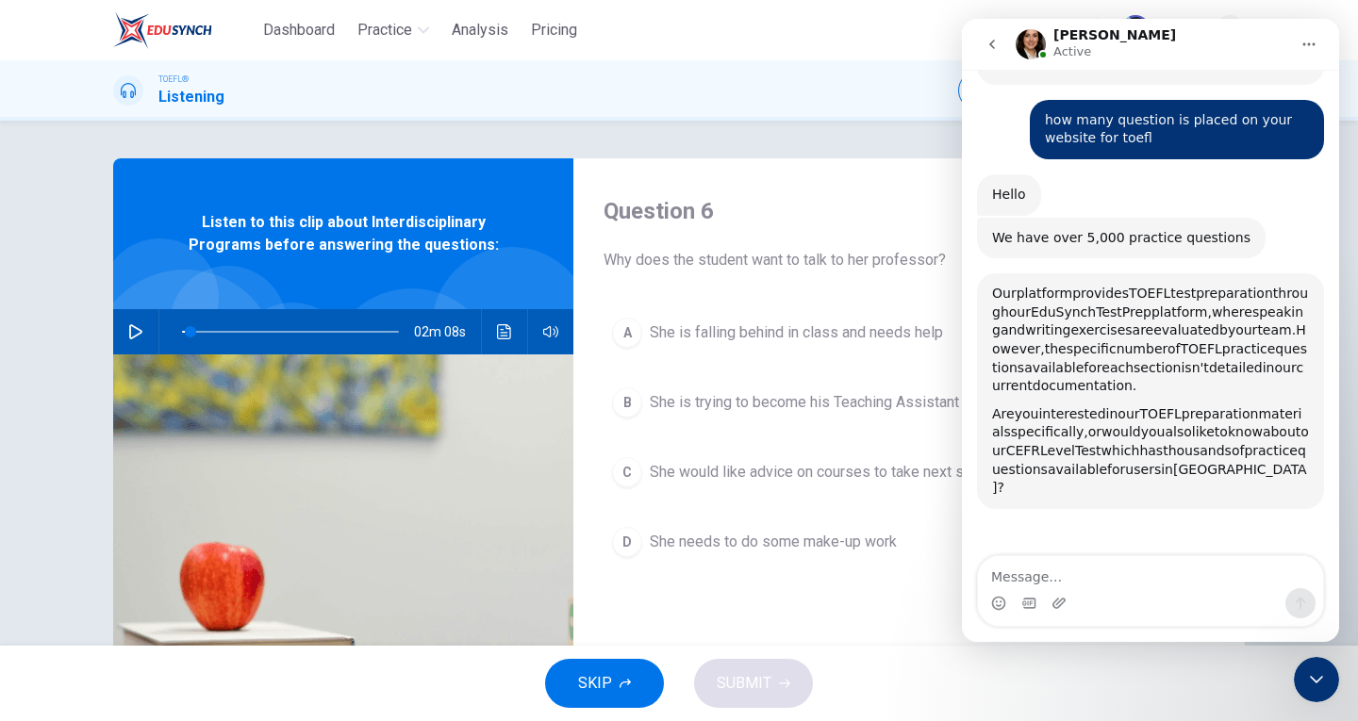
click at [859, 39] on div "Dashboard Practice Analysis Pricing English en ​ Dido" at bounding box center [678, 30] width 1131 height 60
click at [1326, 685] on icon "Close Intercom Messenger" at bounding box center [1316, 679] width 23 height 23
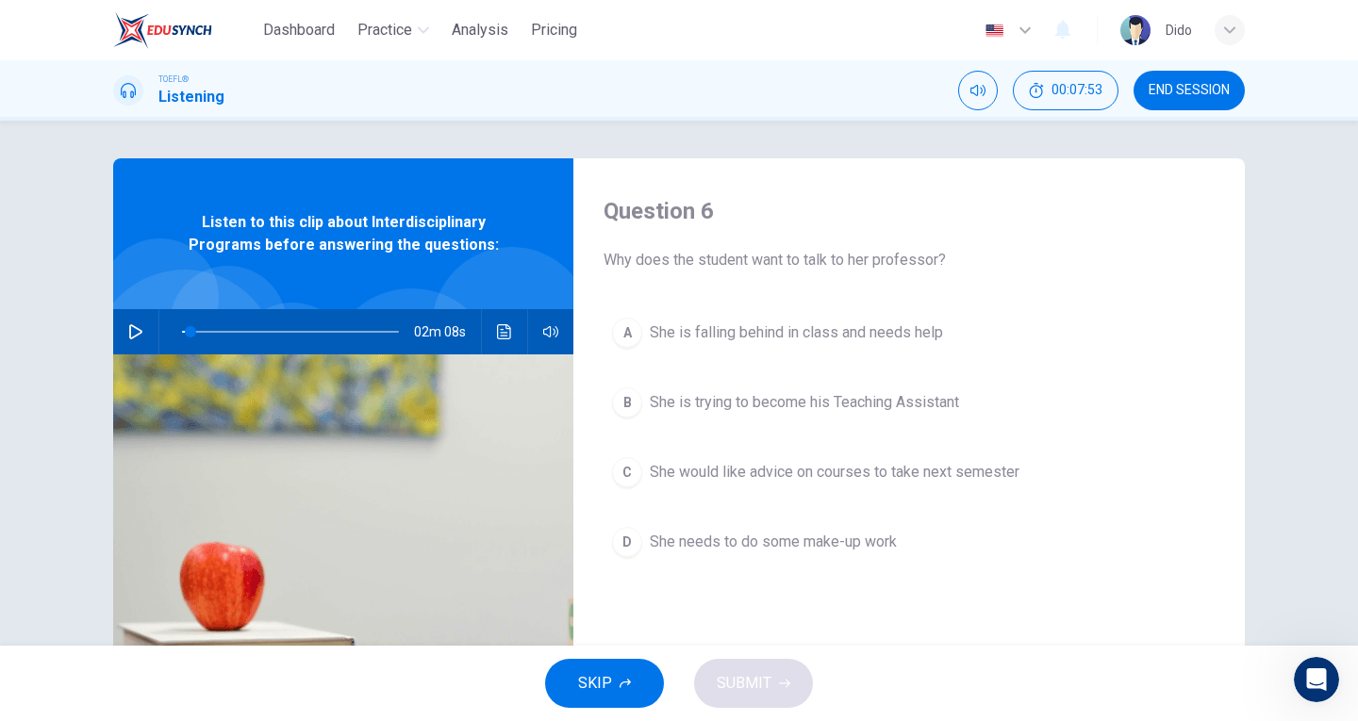
scroll to position [817, 0]
type input "4"
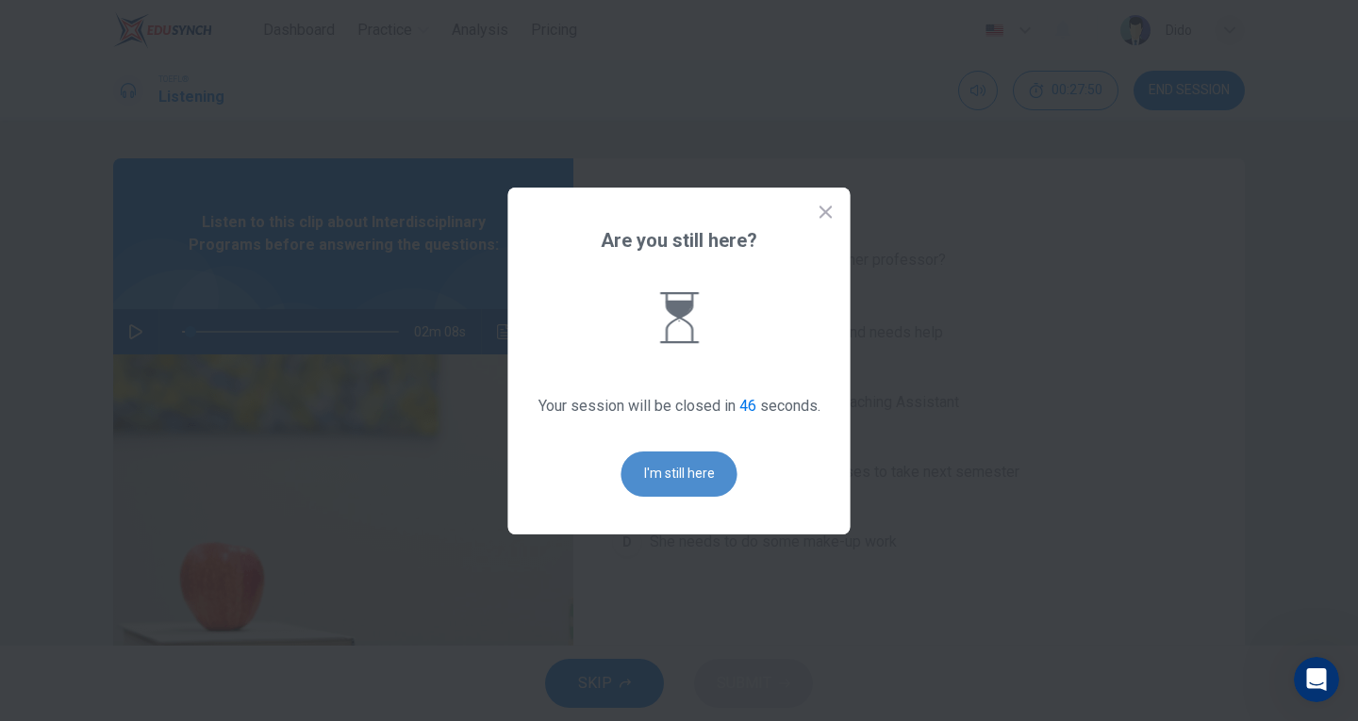
click at [710, 476] on button "I'm still here" at bounding box center [679, 474] width 116 height 45
click at [685, 479] on button "I'm still here" at bounding box center [679, 474] width 116 height 45
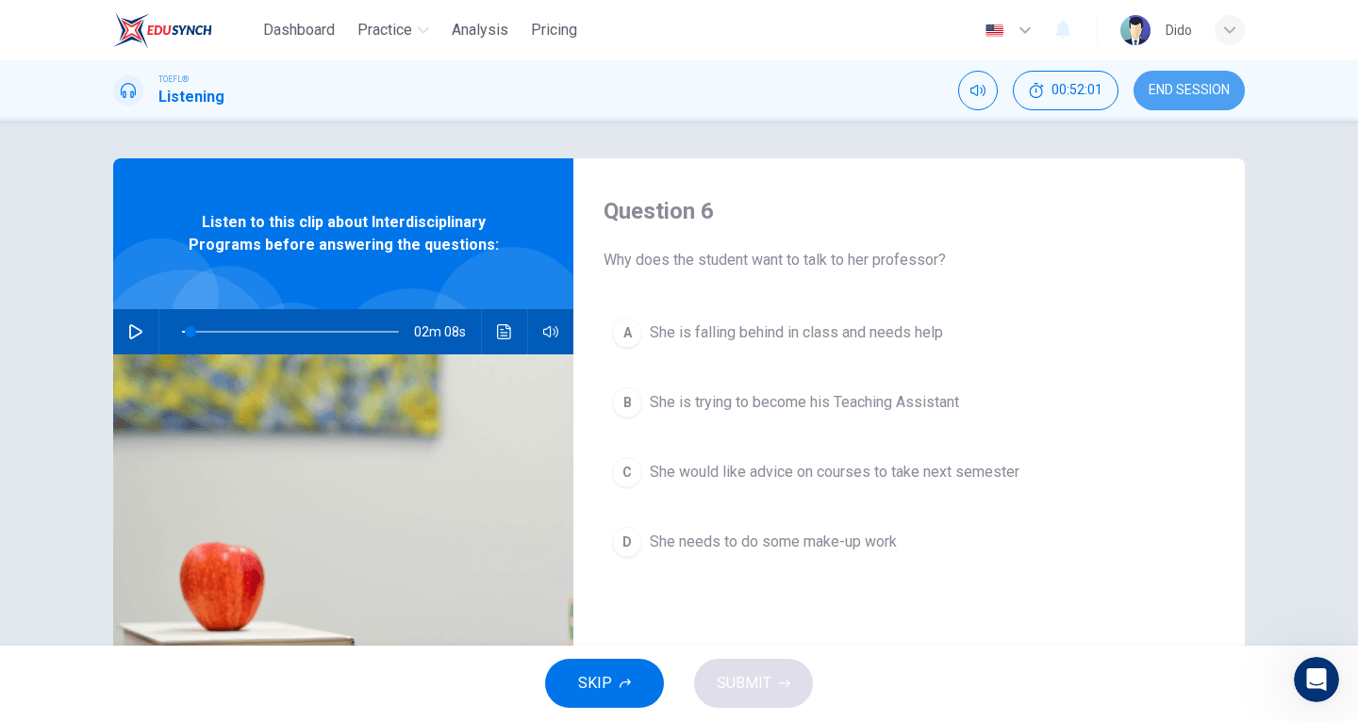
click at [1215, 93] on span "END SESSION" at bounding box center [1188, 90] width 81 height 15
